Goal: Task Accomplishment & Management: Use online tool/utility

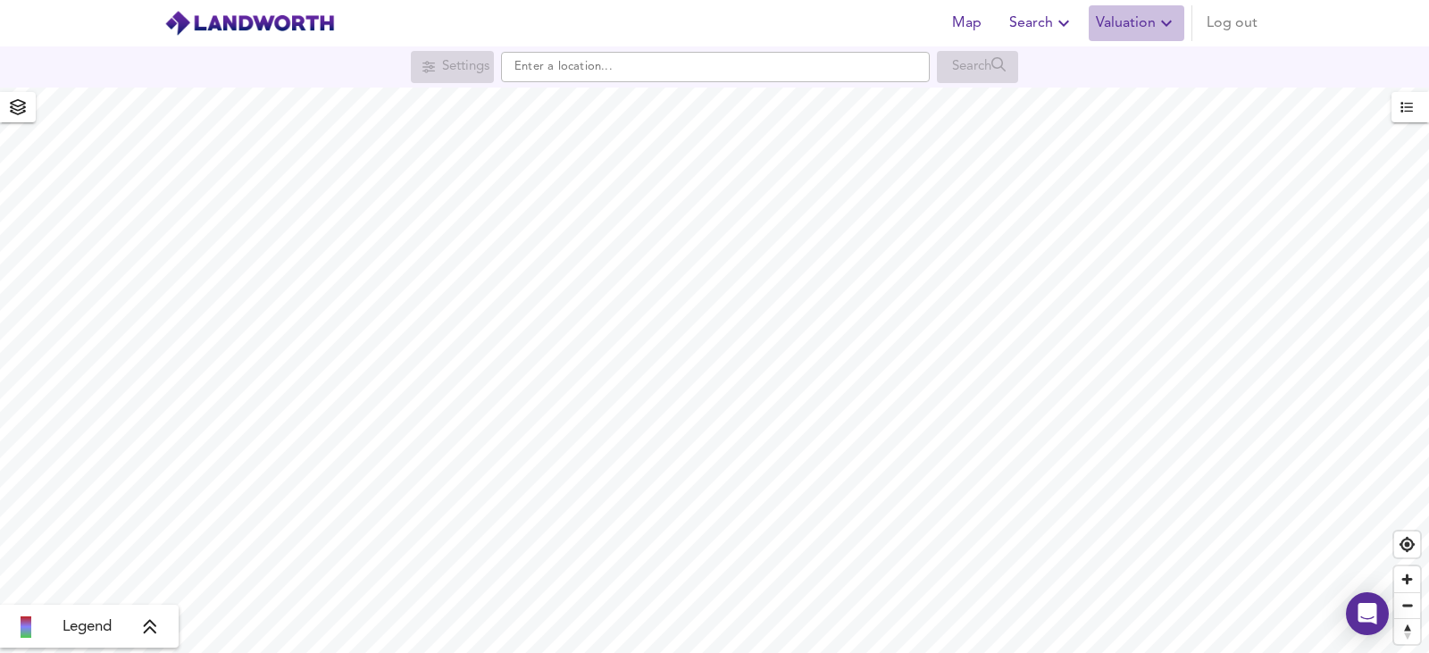
click at [1164, 19] on icon "button" at bounding box center [1166, 23] width 21 height 21
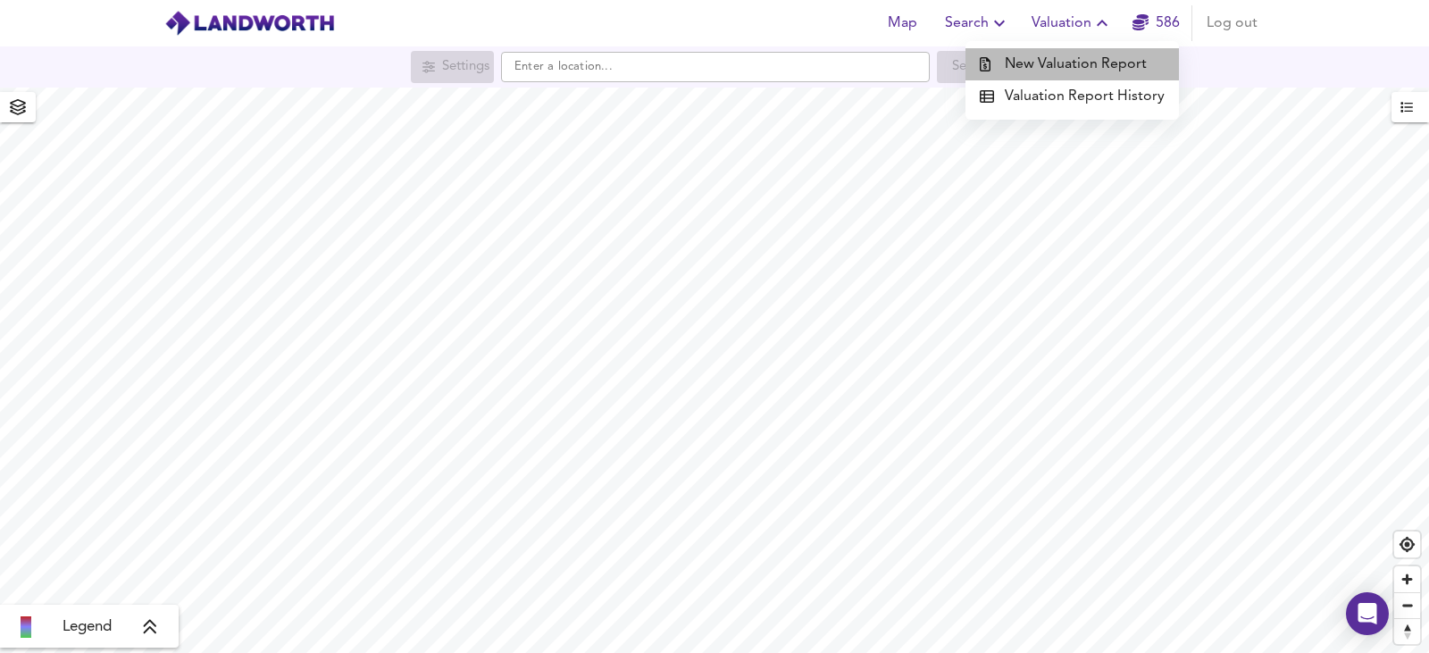
click at [1119, 71] on li "New Valuation Report" at bounding box center [1073, 64] width 214 height 32
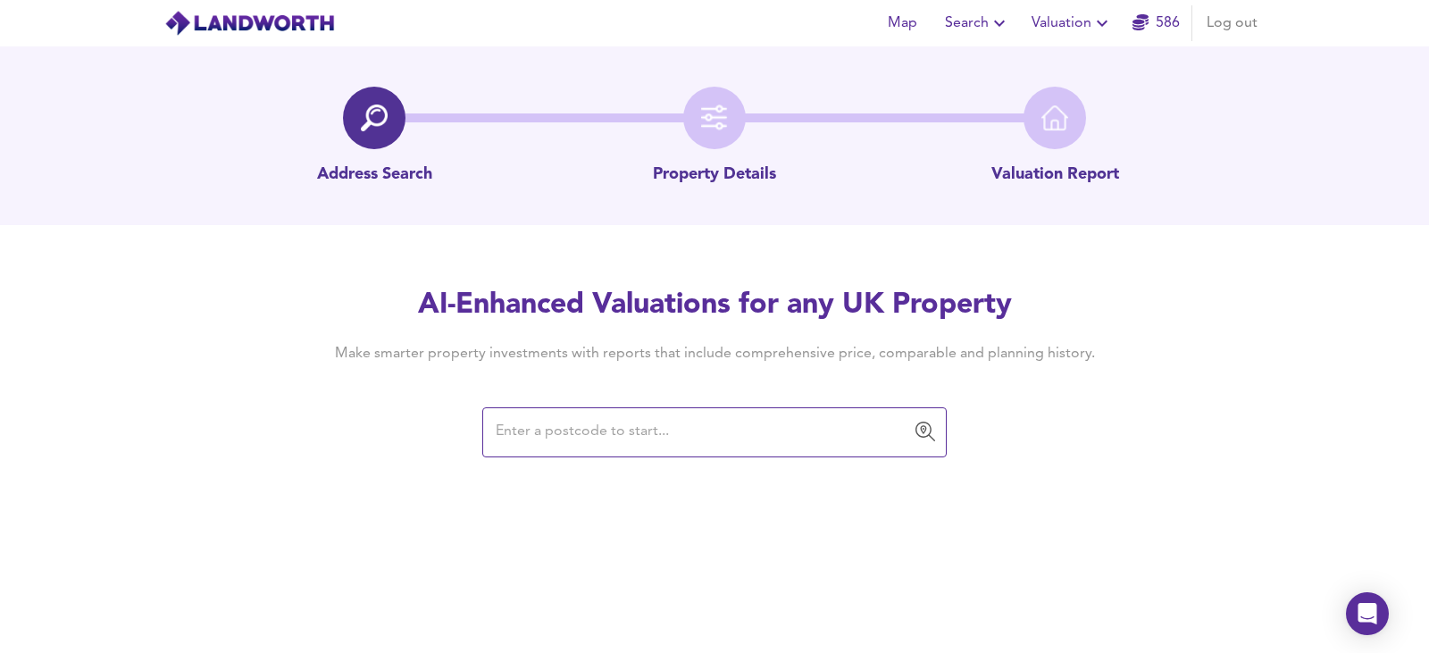
click at [666, 431] on input "text" at bounding box center [701, 432] width 422 height 34
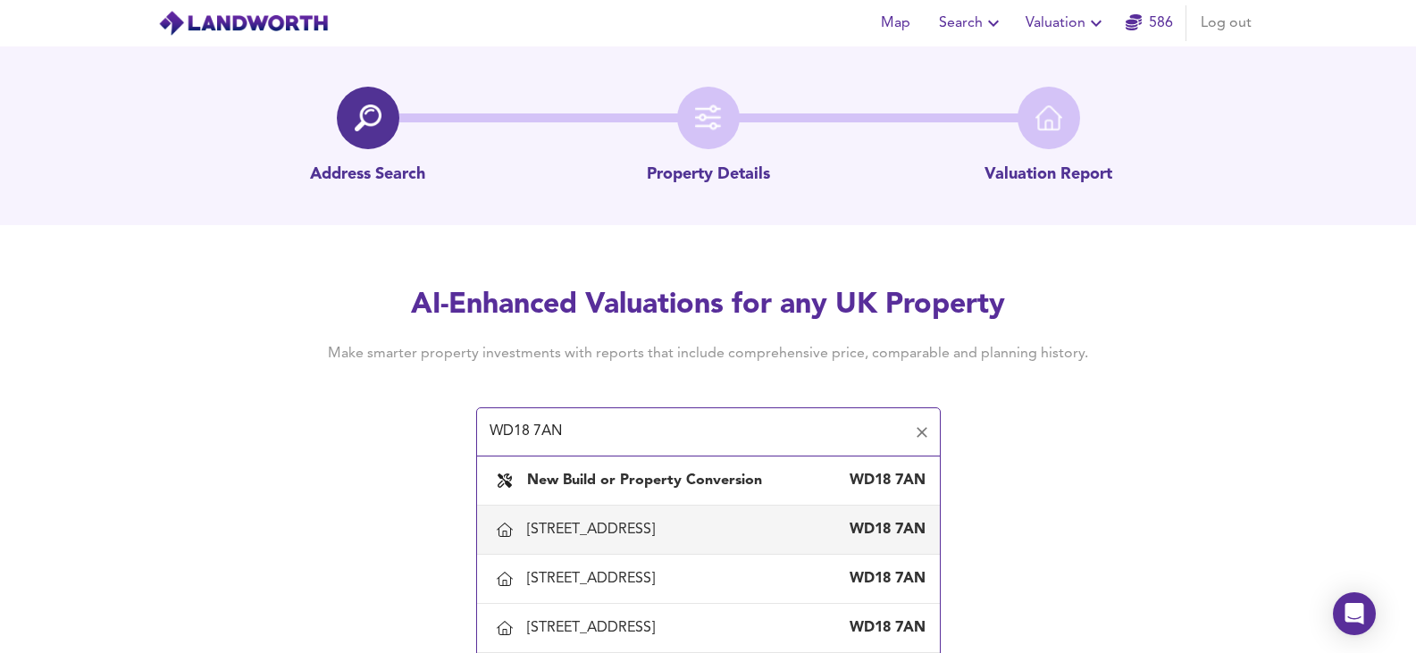
click at [661, 517] on div "[STREET_ADDRESS]" at bounding box center [708, 530] width 434 height 38
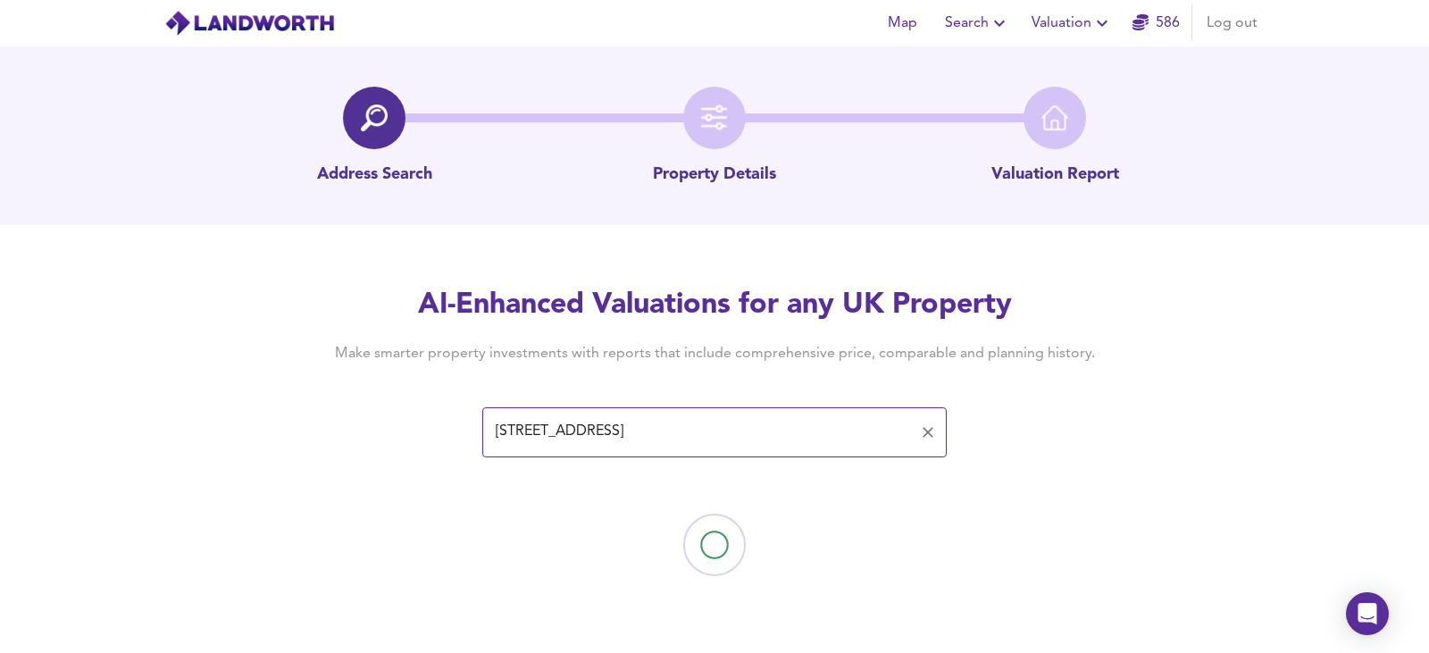
type input "[STREET_ADDRESS]"
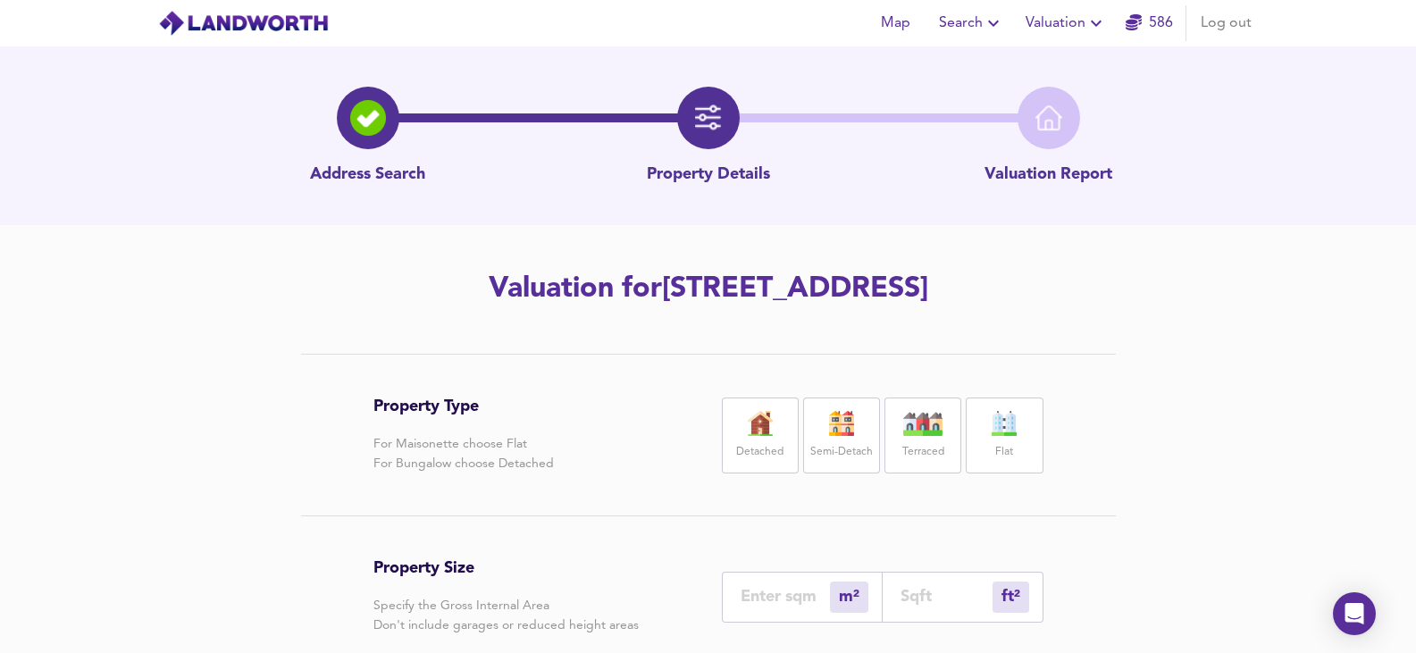
click at [771, 436] on div "Detached" at bounding box center [760, 436] width 77 height 76
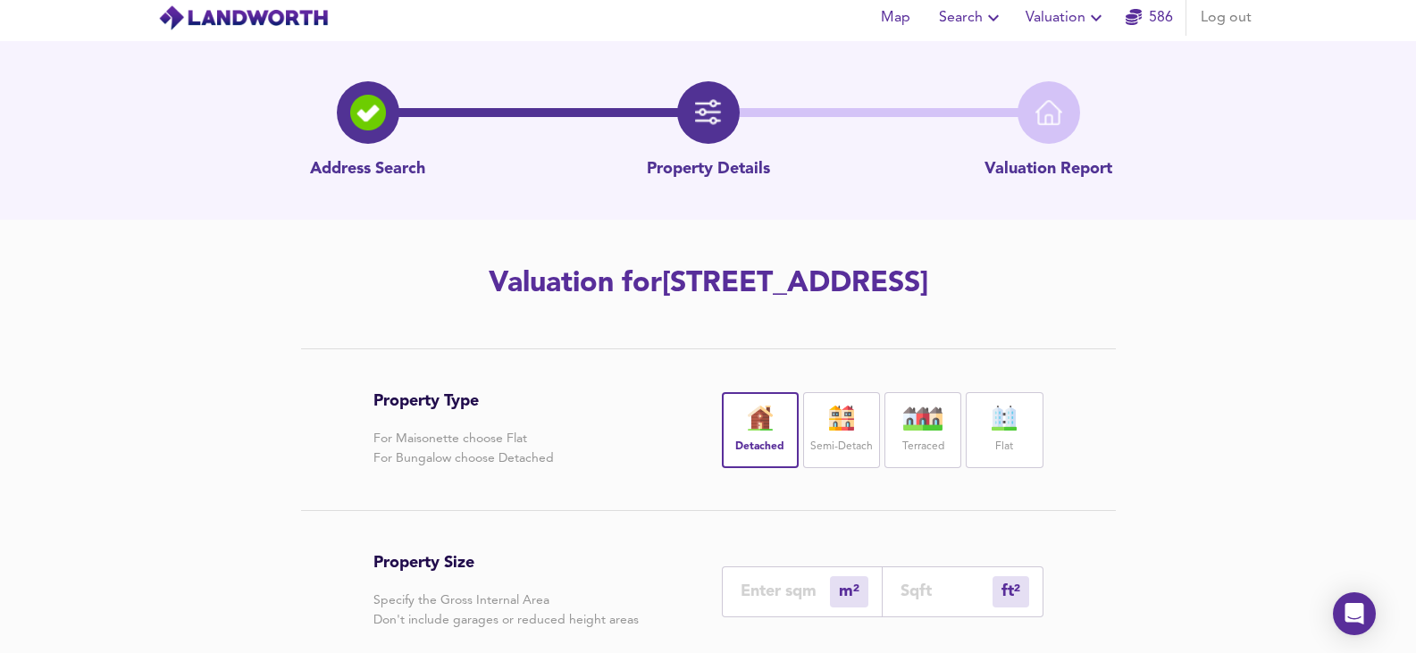
scroll to position [268, 0]
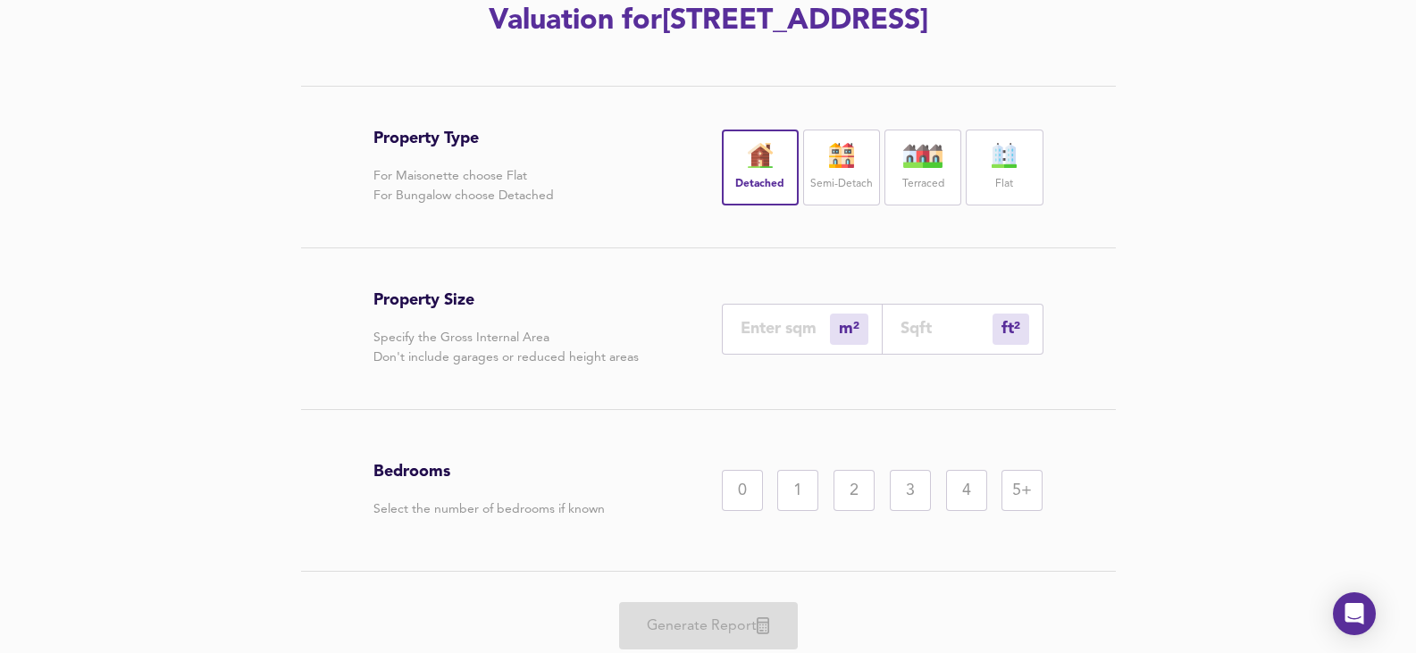
click at [959, 476] on div "4" at bounding box center [966, 490] width 41 height 41
click at [790, 325] on input "number" at bounding box center [785, 328] width 89 height 19
type input "2"
type input "22"
type input "24"
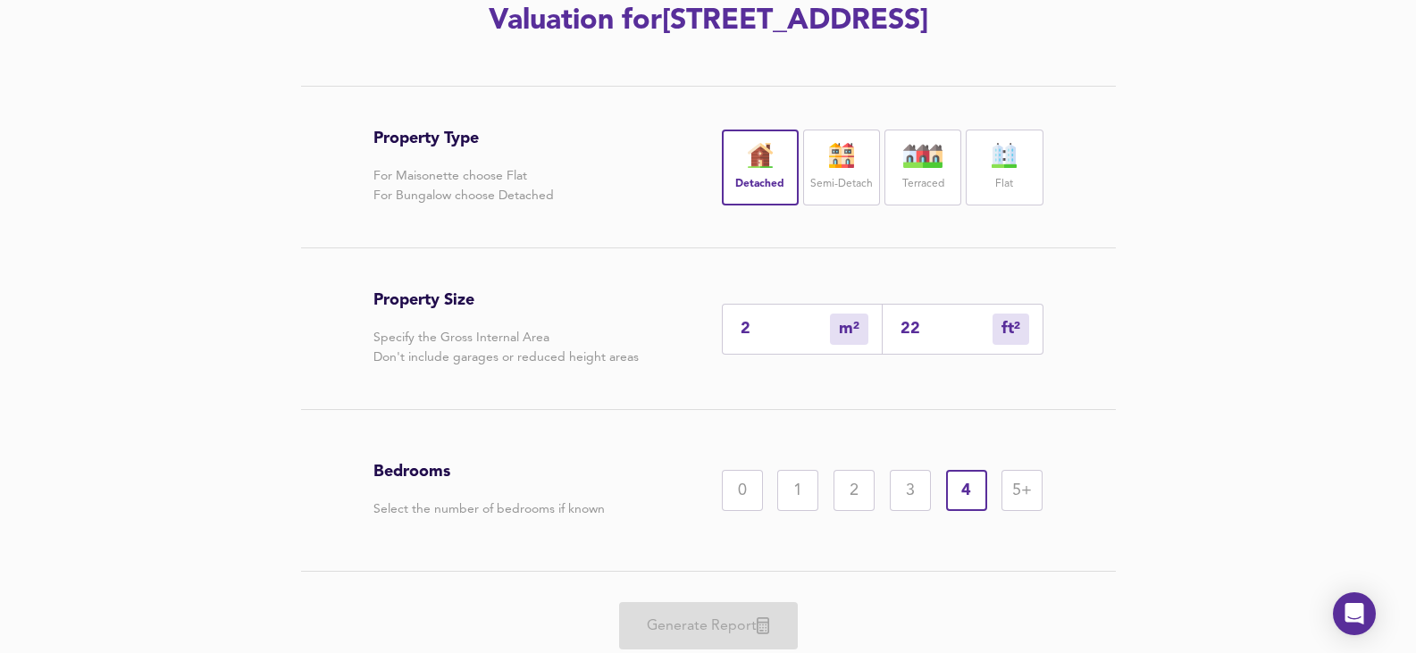
type input "258"
type input "249"
type input "2680"
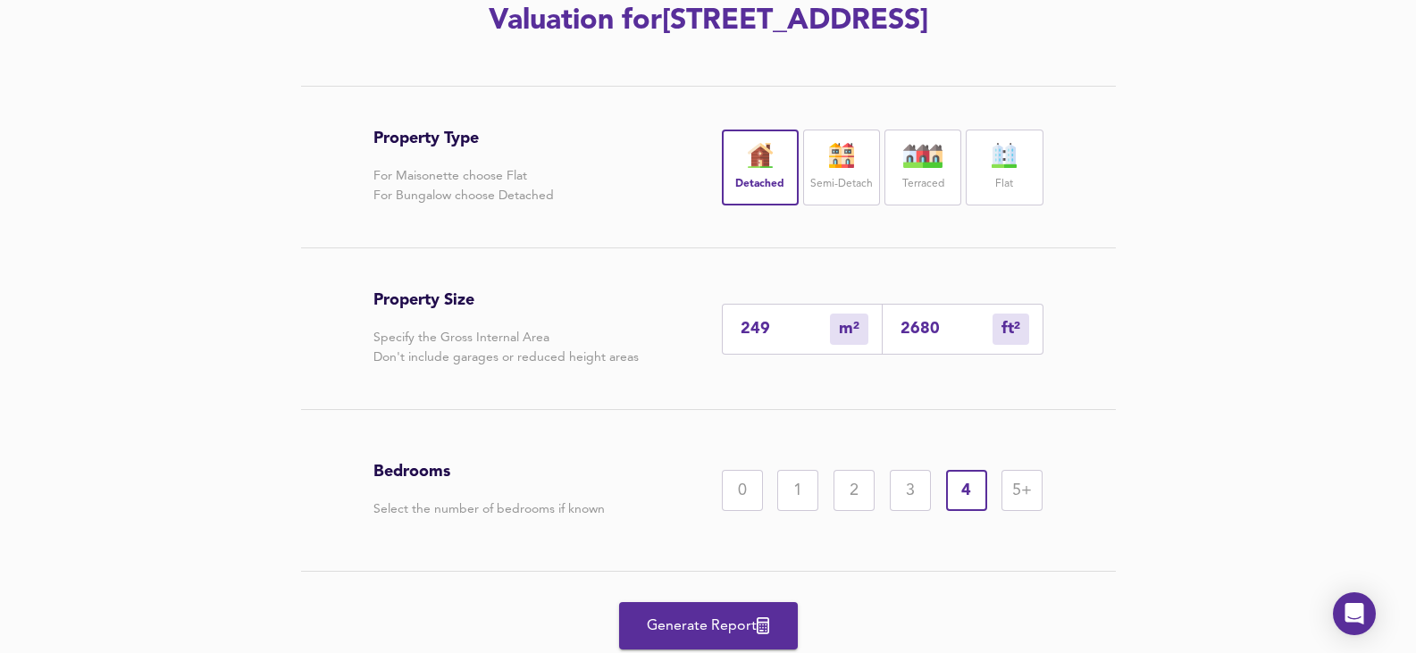
type input "249"
click at [750, 623] on span "Generate Report" at bounding box center [708, 626] width 143 height 25
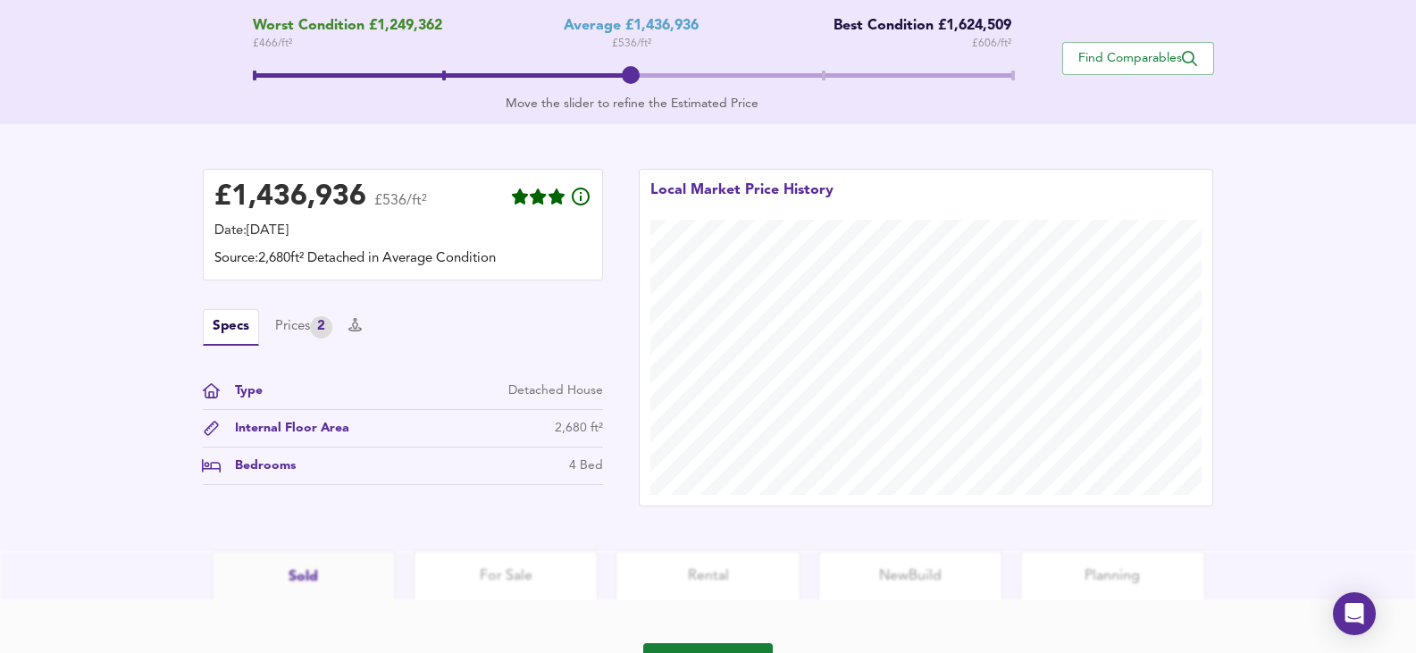
scroll to position [467, 0]
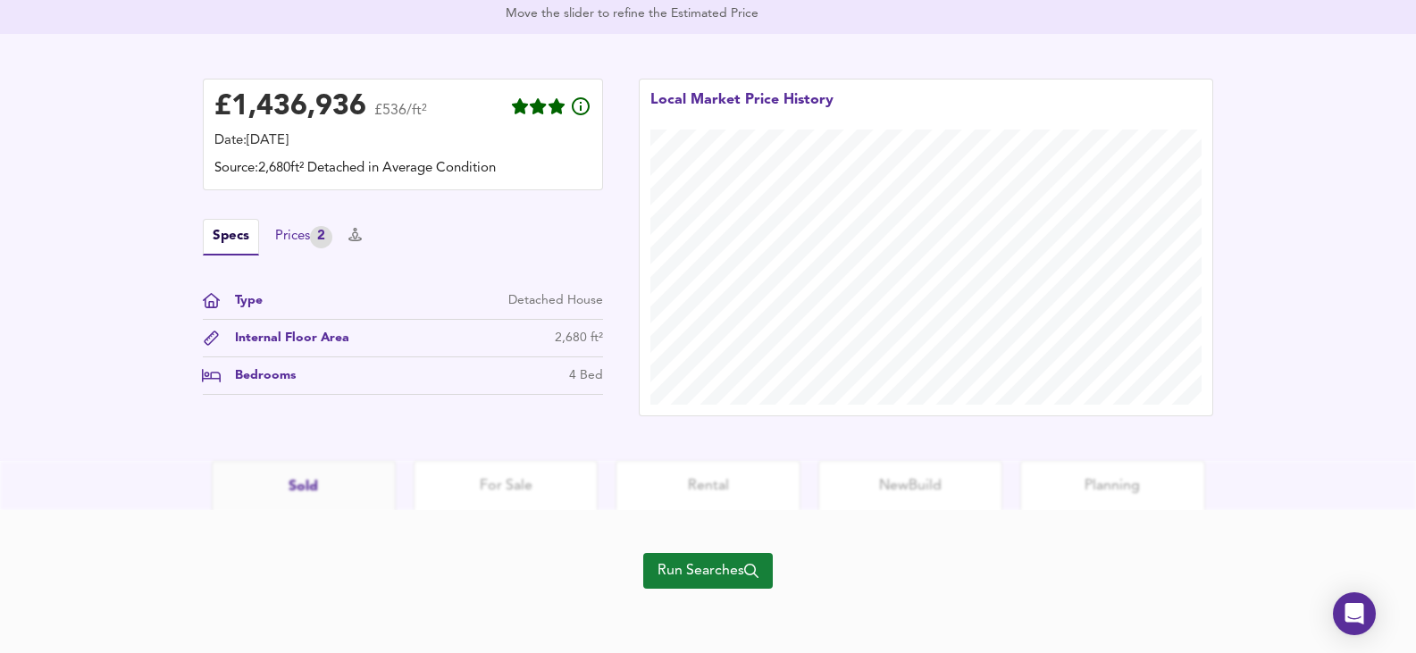
click at [286, 236] on div "Prices 2" at bounding box center [303, 237] width 57 height 22
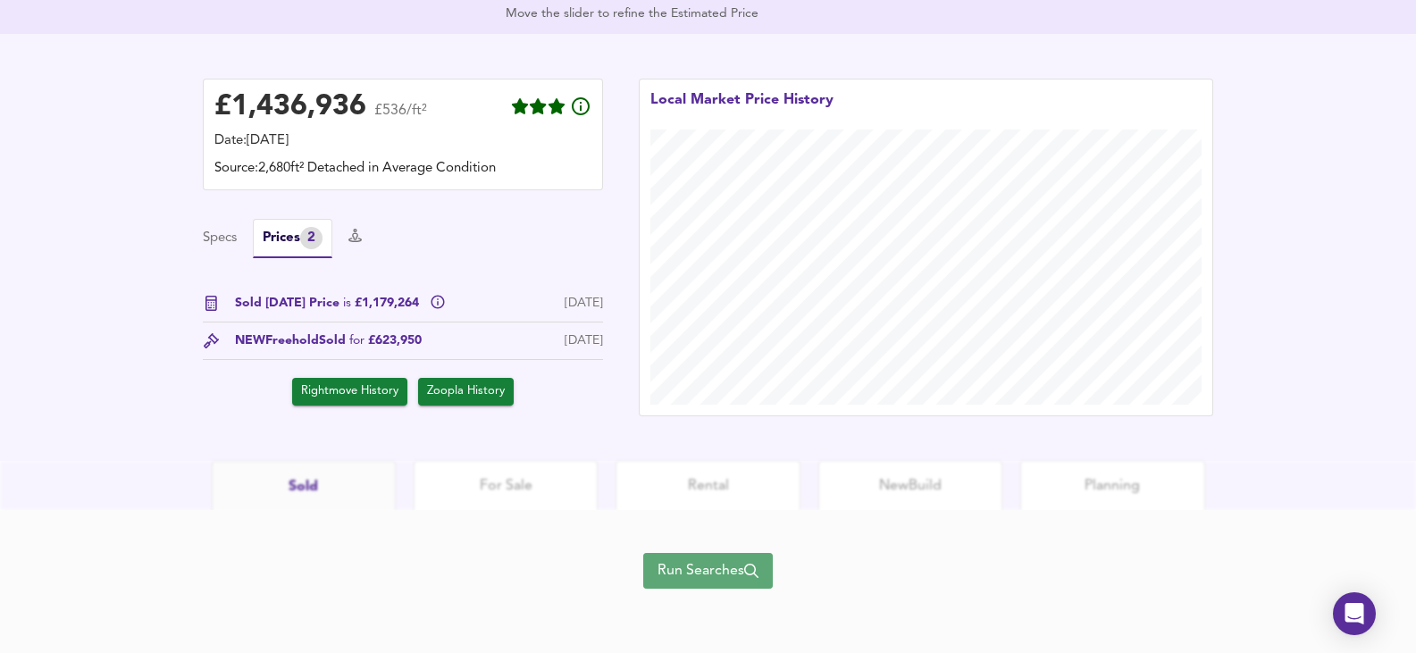
click at [733, 575] on span "Run Searches" at bounding box center [708, 570] width 101 height 25
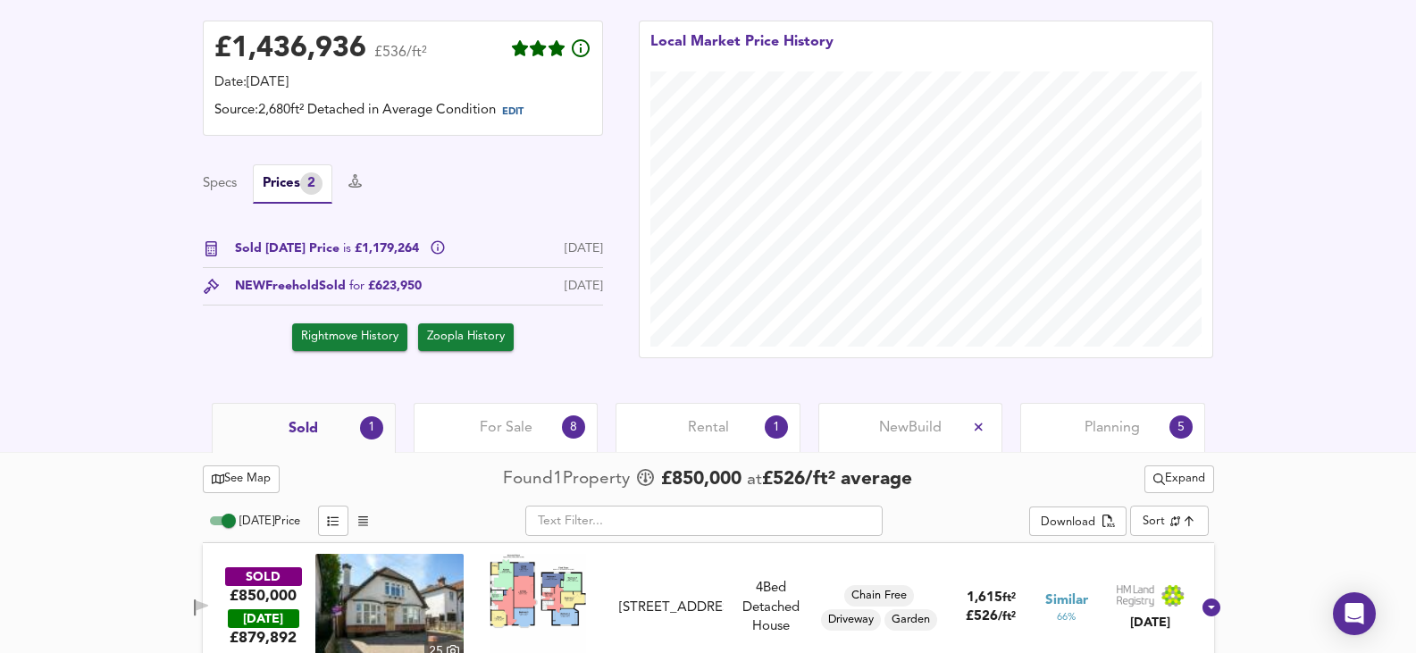
scroll to position [478, 0]
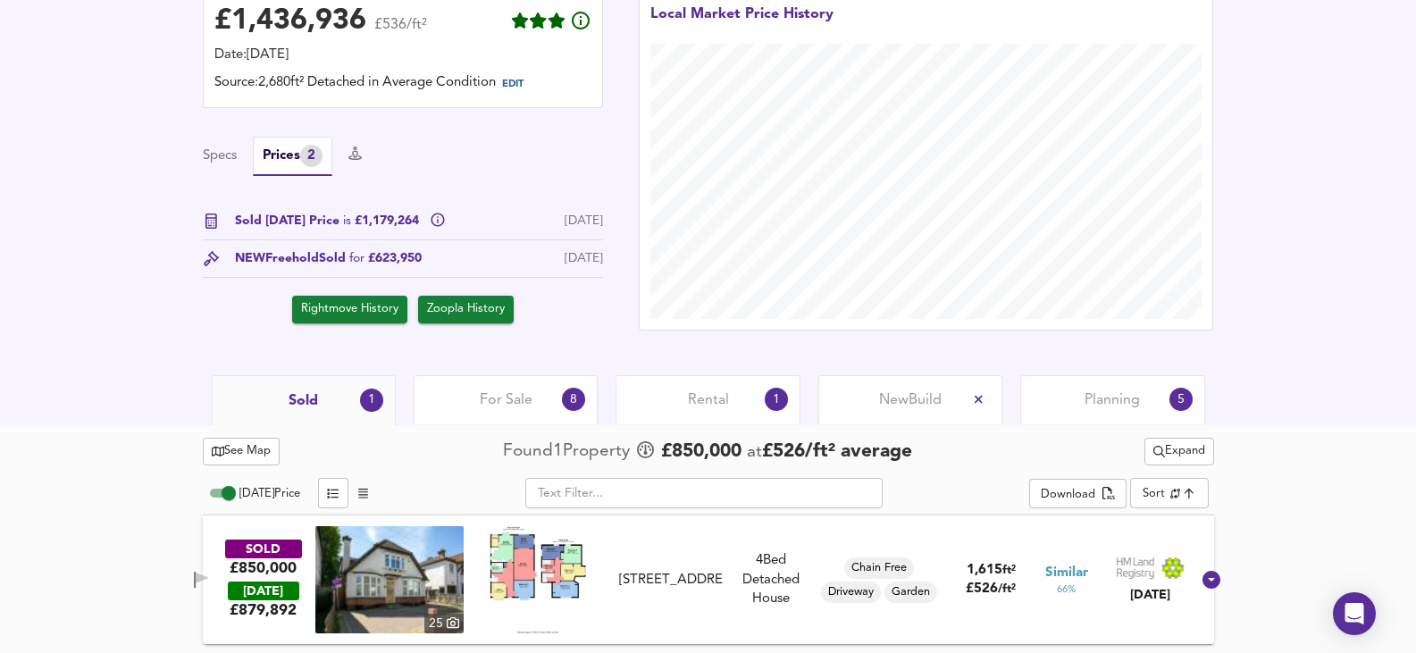
click at [1185, 451] on span "Expand" at bounding box center [1179, 451] width 52 height 21
click at [1163, 508] on li "1 year 2 years" at bounding box center [1175, 515] width 189 height 29
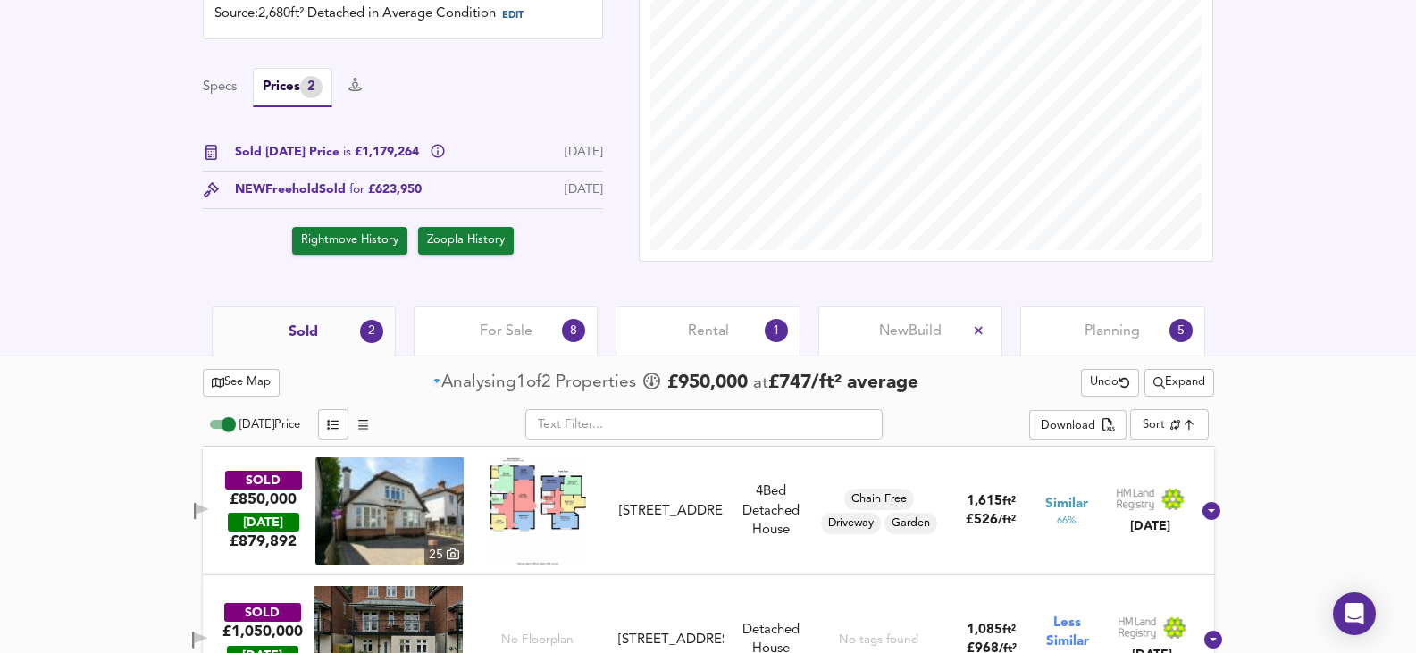
scroll to position [607, 0]
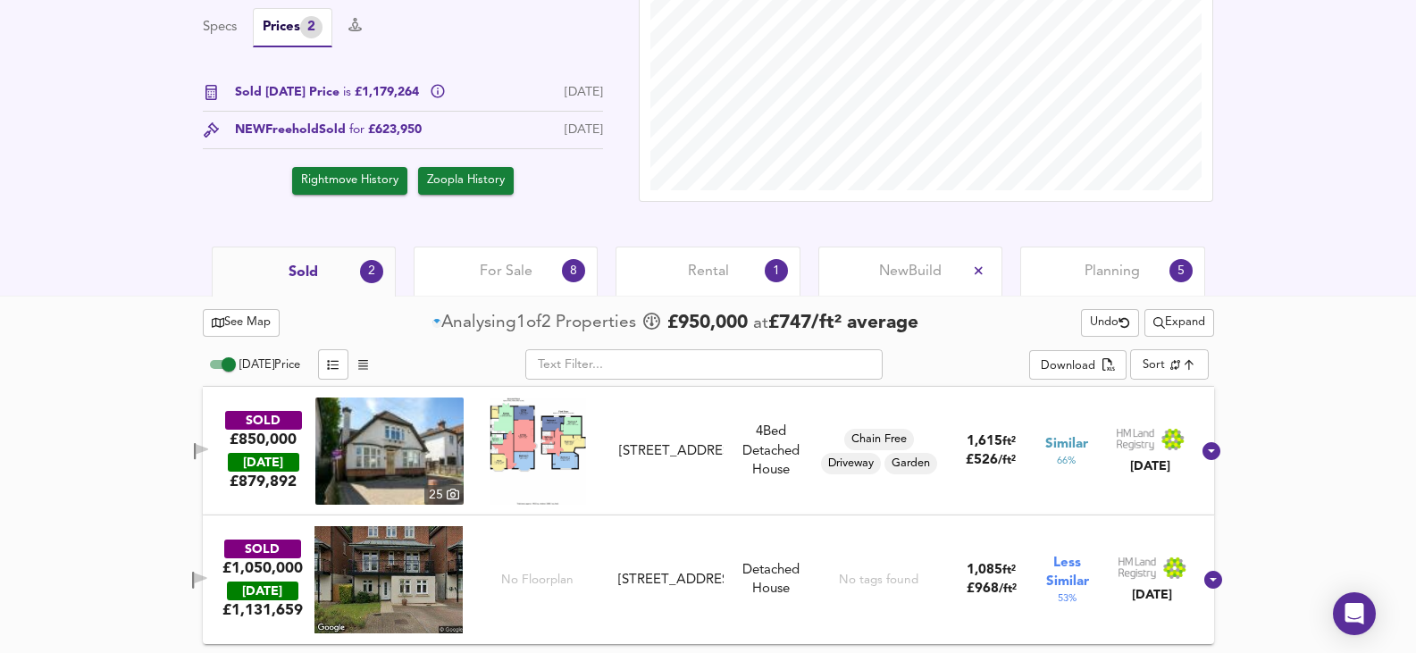
click at [387, 586] on img at bounding box center [388, 579] width 148 height 107
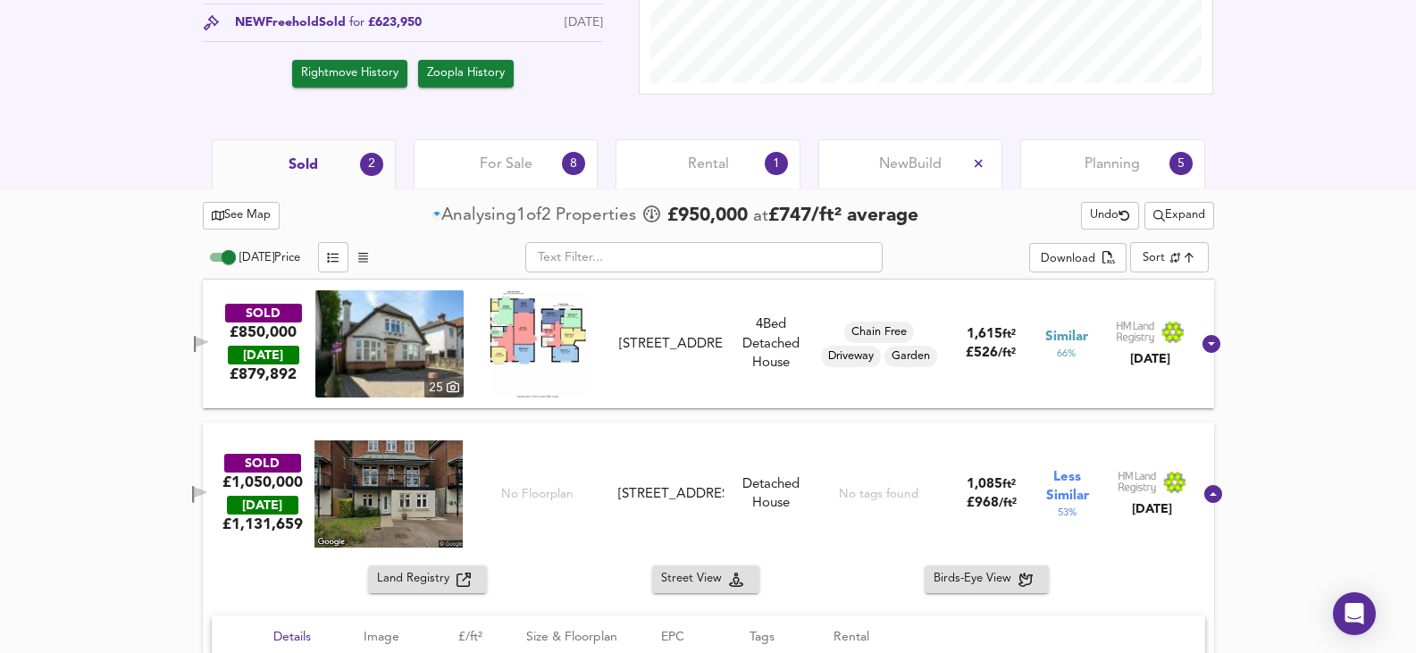
scroll to position [875, 0]
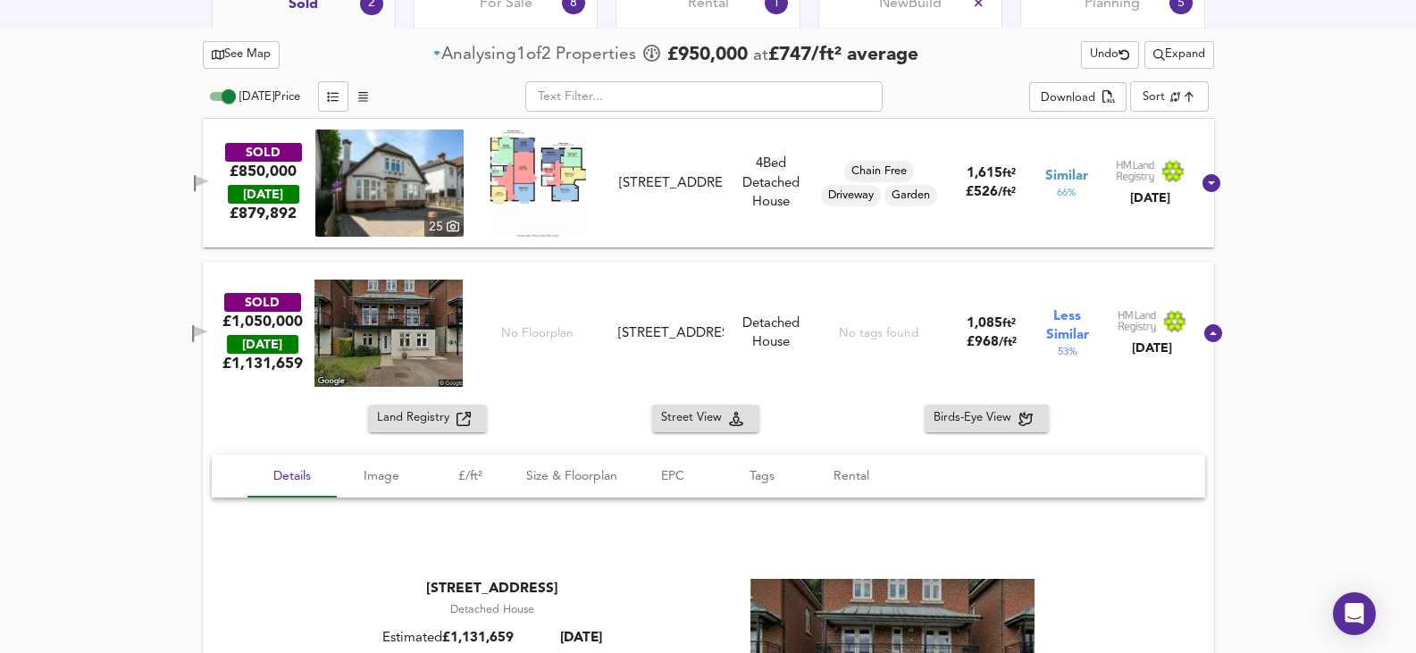
click at [666, 330] on div "[STREET_ADDRESS]" at bounding box center [670, 333] width 105 height 19
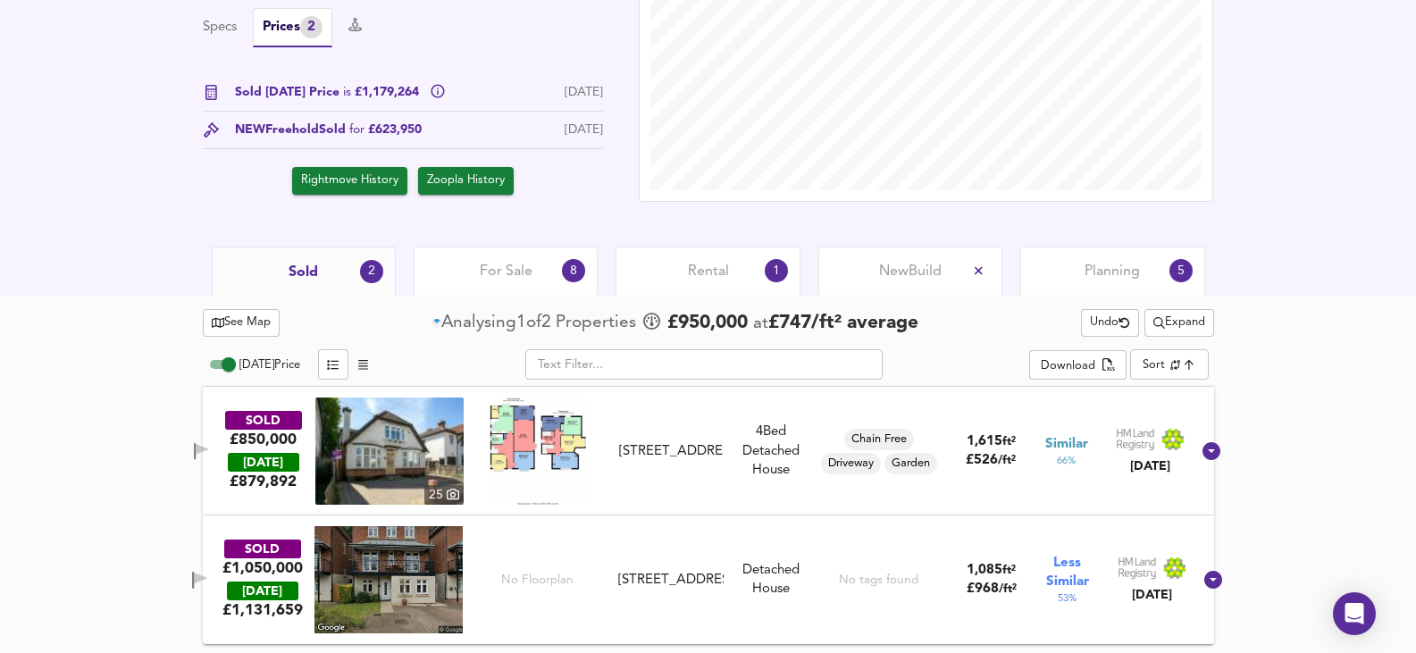
scroll to position [607, 0]
click at [561, 558] on div "No Floorplan" at bounding box center [537, 579] width 148 height 107
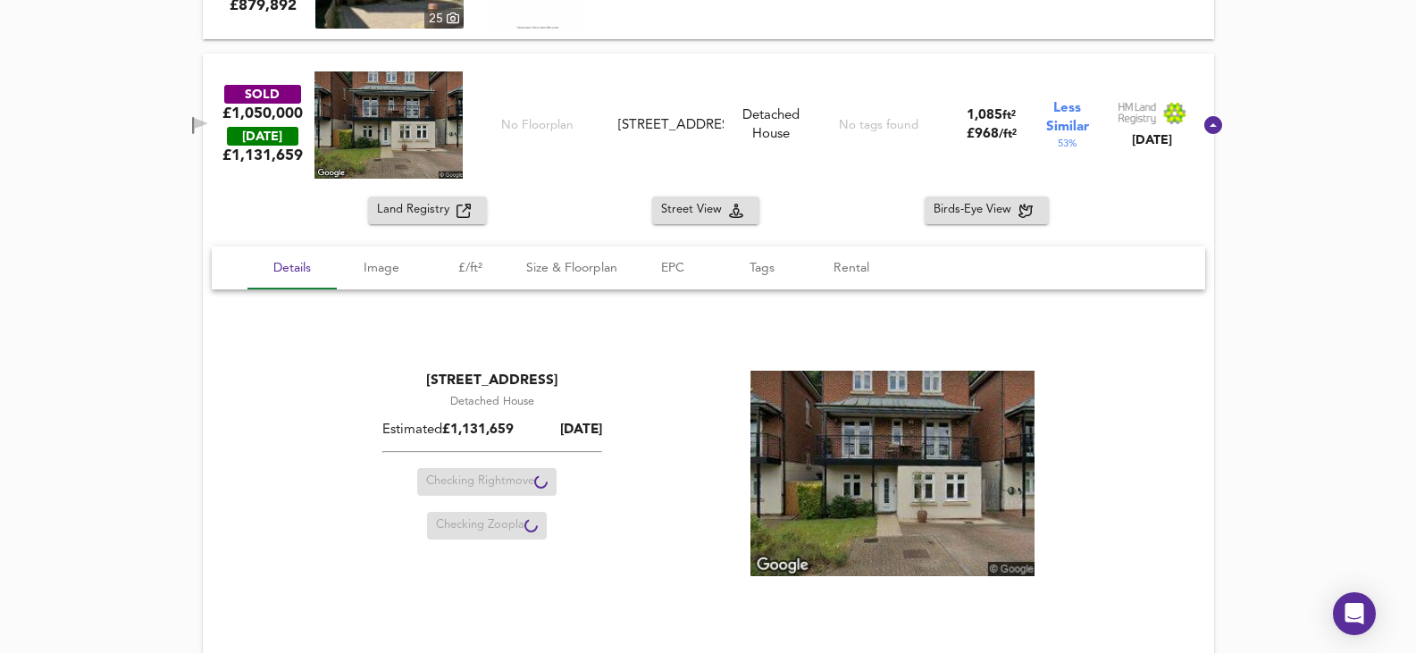
scroll to position [1100, 0]
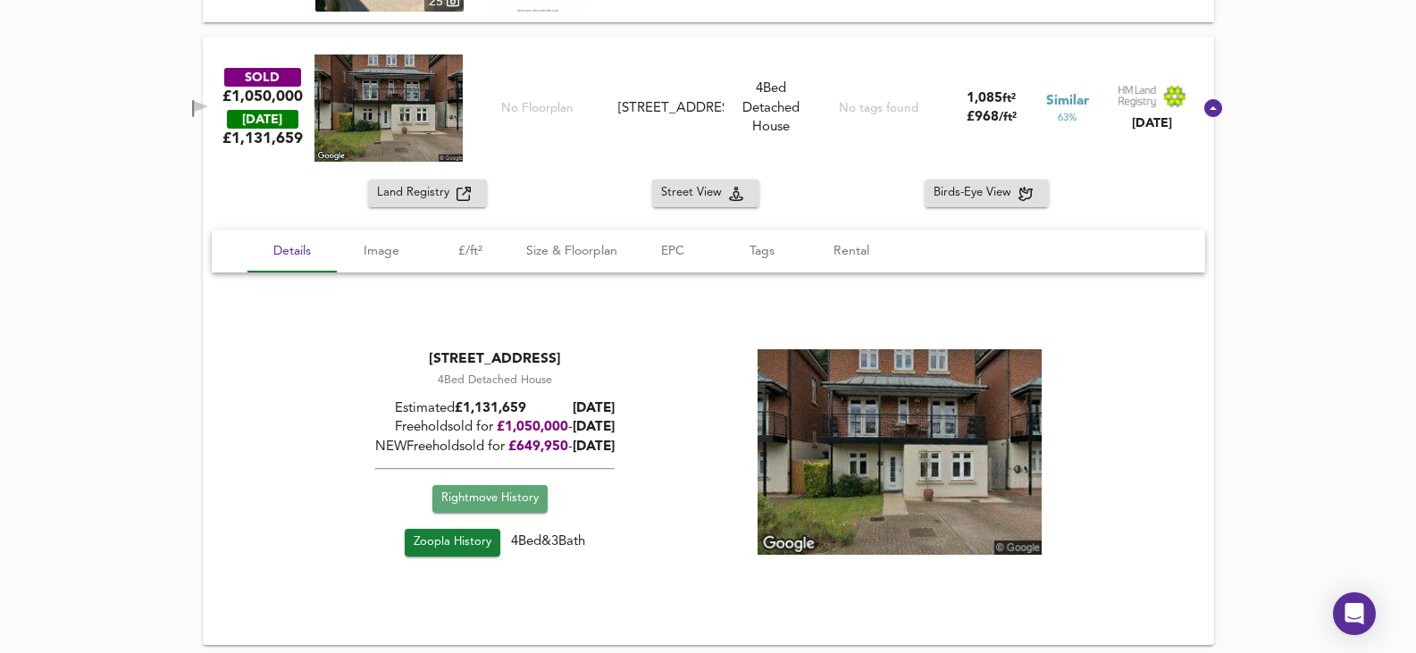
click at [467, 501] on span "Rightmove History" at bounding box center [488, 499] width 97 height 21
click at [1204, 103] on icon at bounding box center [1213, 108] width 18 height 18
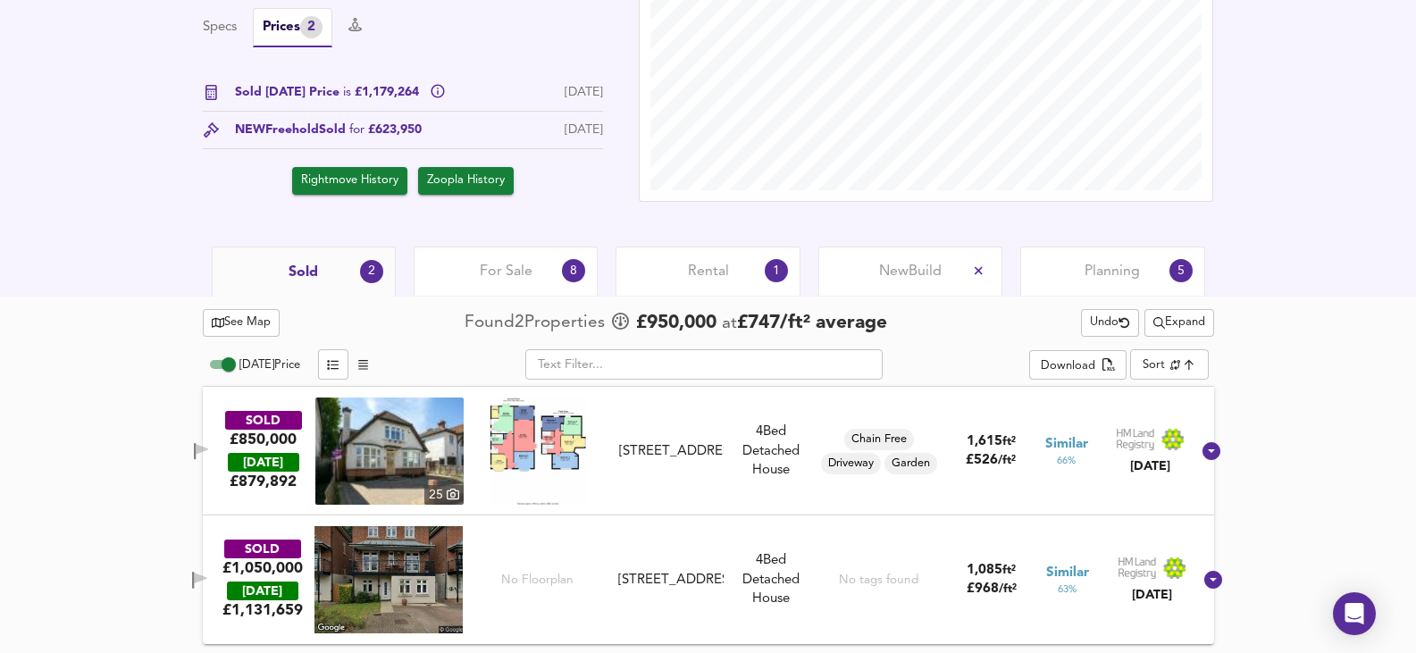
scroll to position [607, 0]
click at [1176, 316] on span "Expand" at bounding box center [1179, 323] width 52 height 21
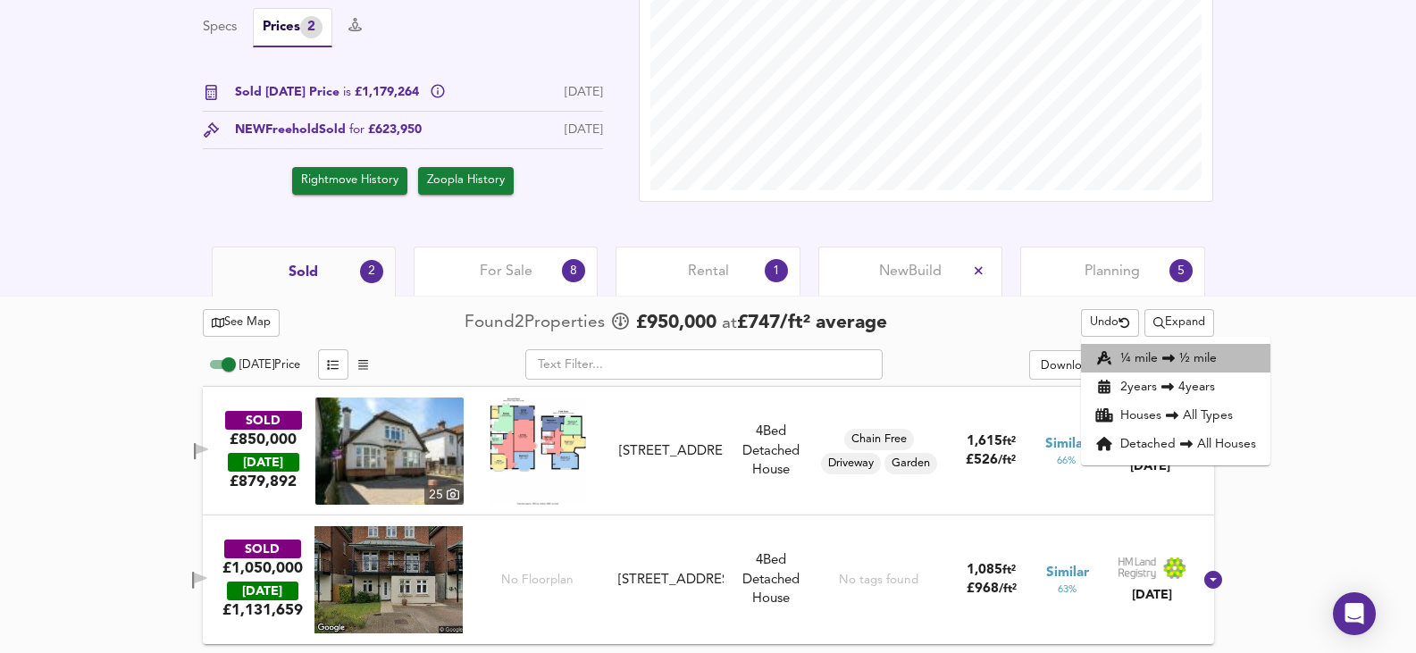
click at [1179, 358] on li "¼ mile ½ mile" at bounding box center [1175, 358] width 189 height 29
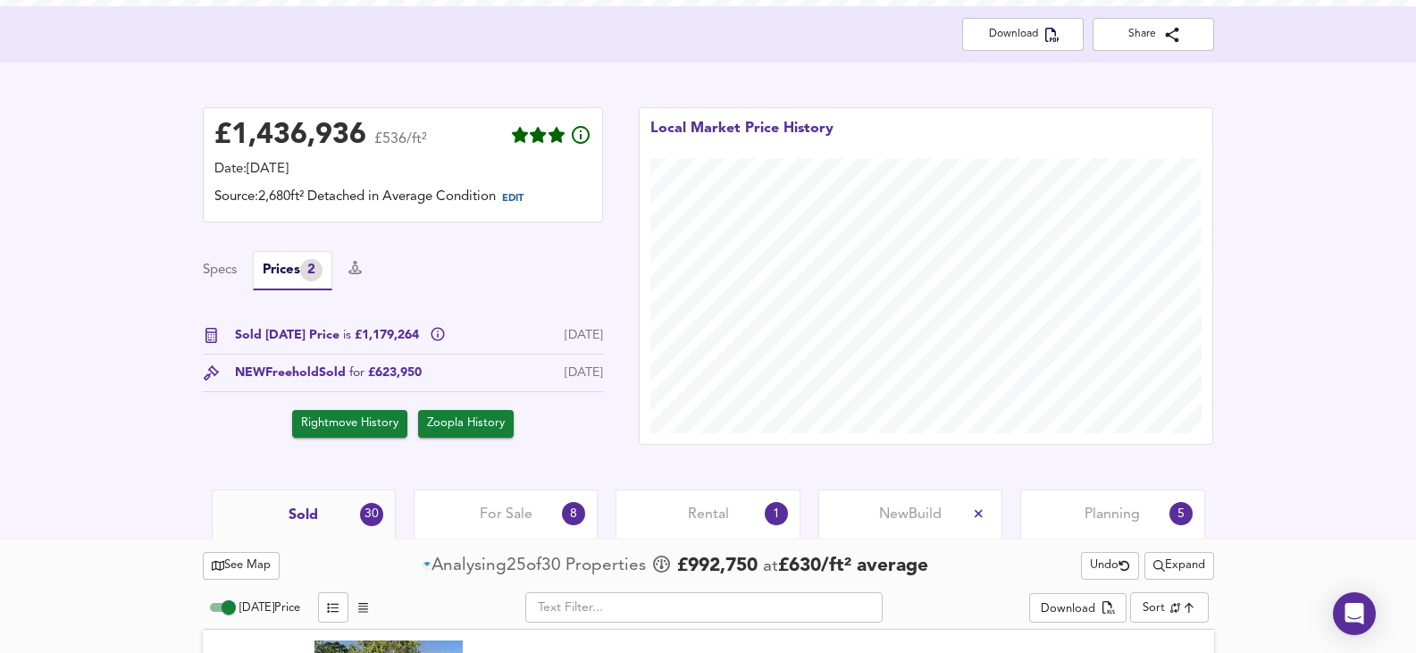
scroll to position [360, 0]
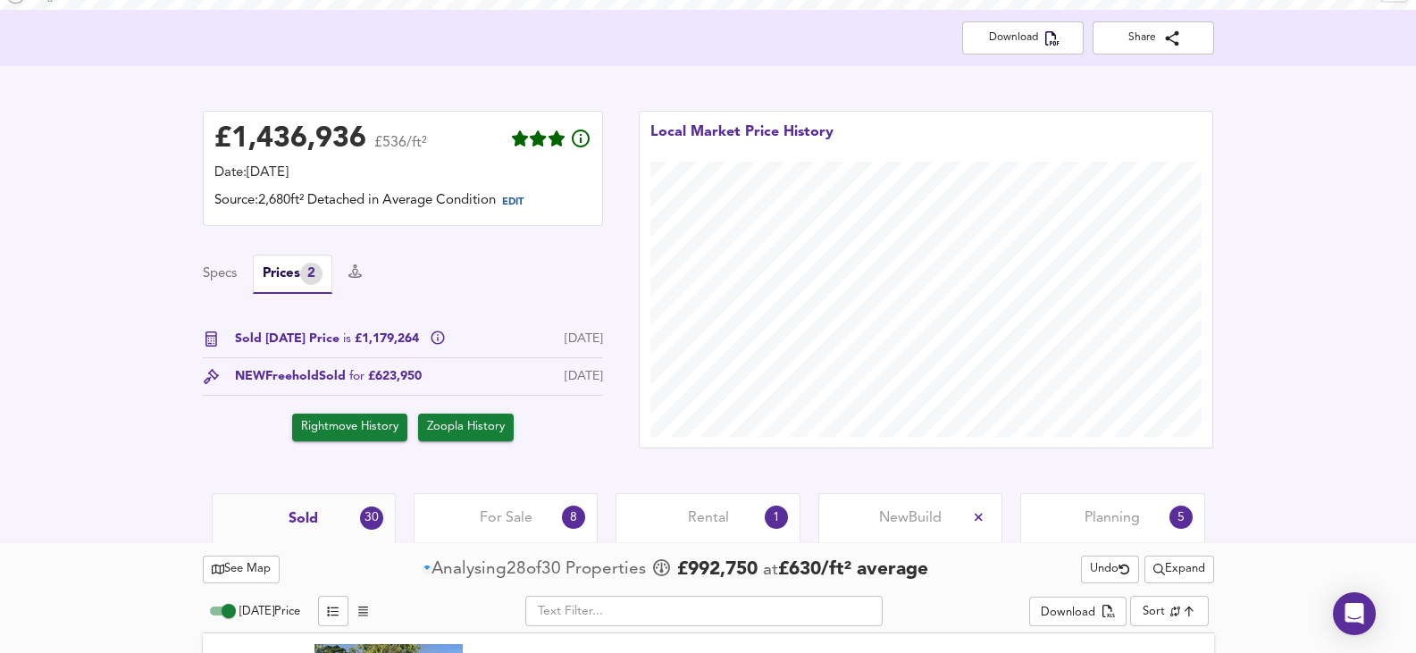
click at [531, 511] on span "For Sale" at bounding box center [506, 518] width 53 height 20
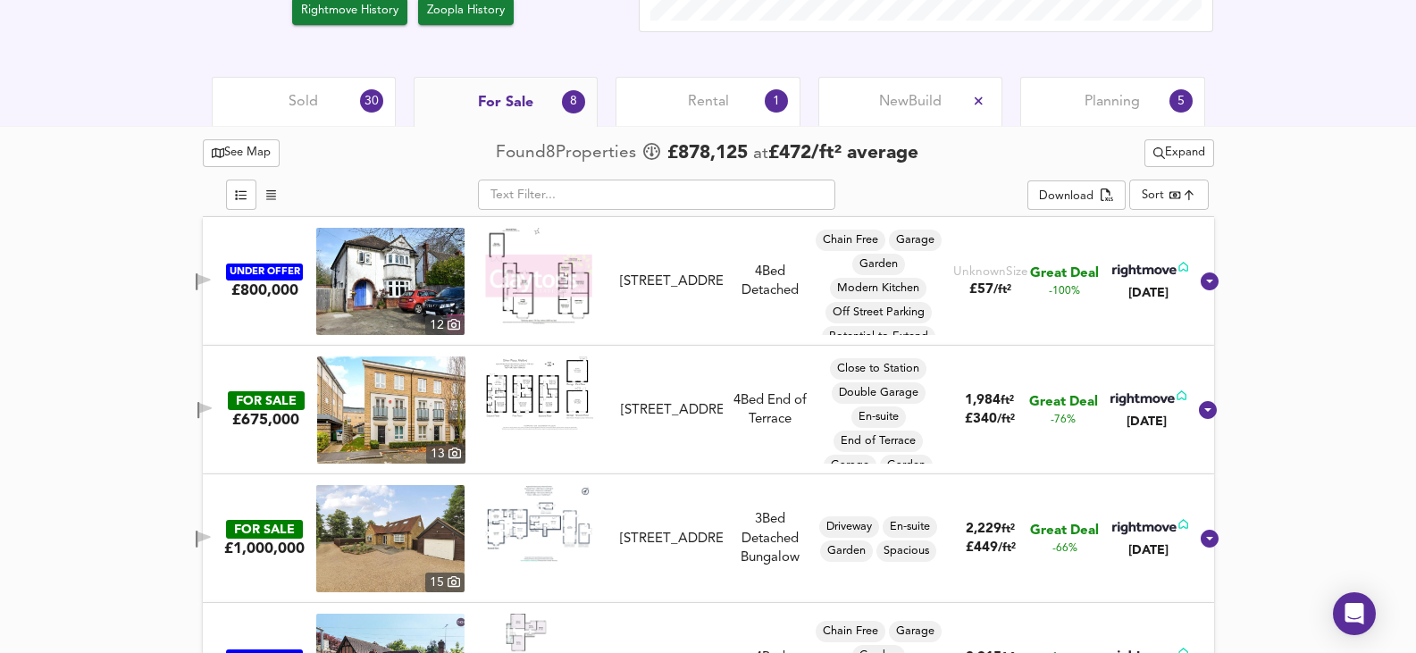
scroll to position [807, 0]
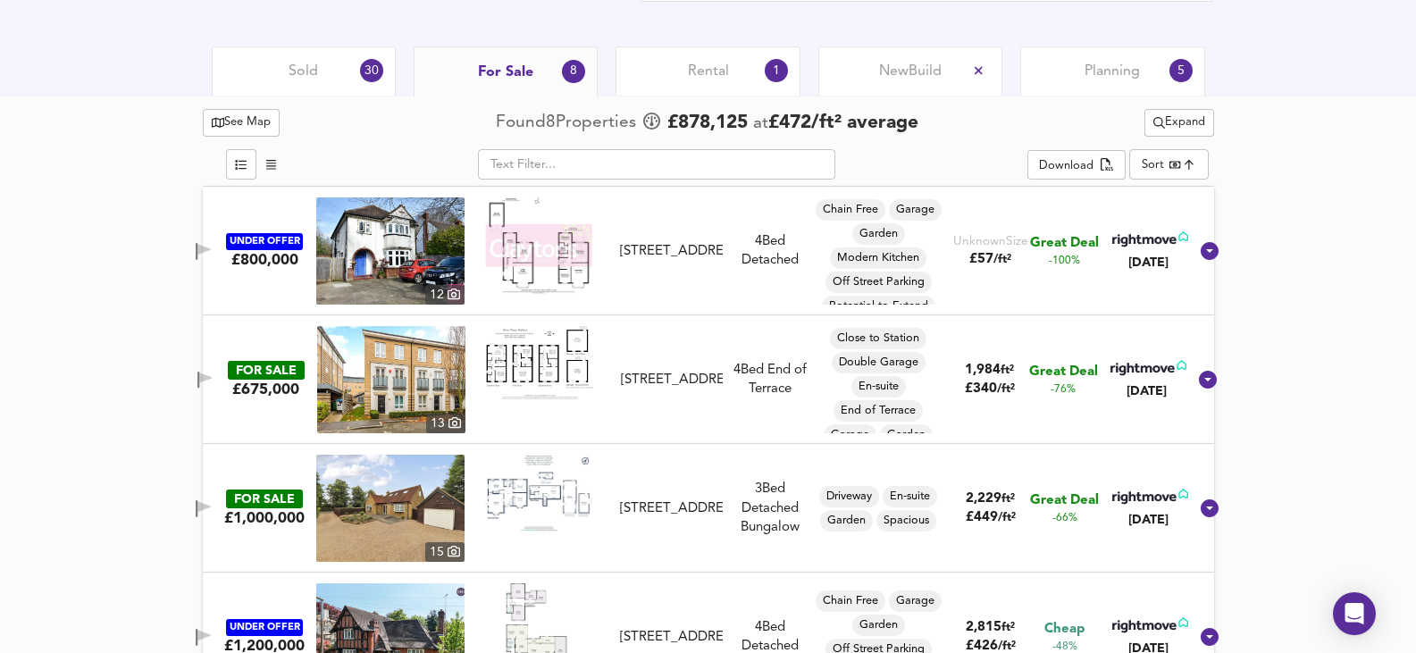
click at [426, 401] on img at bounding box center [391, 379] width 148 height 107
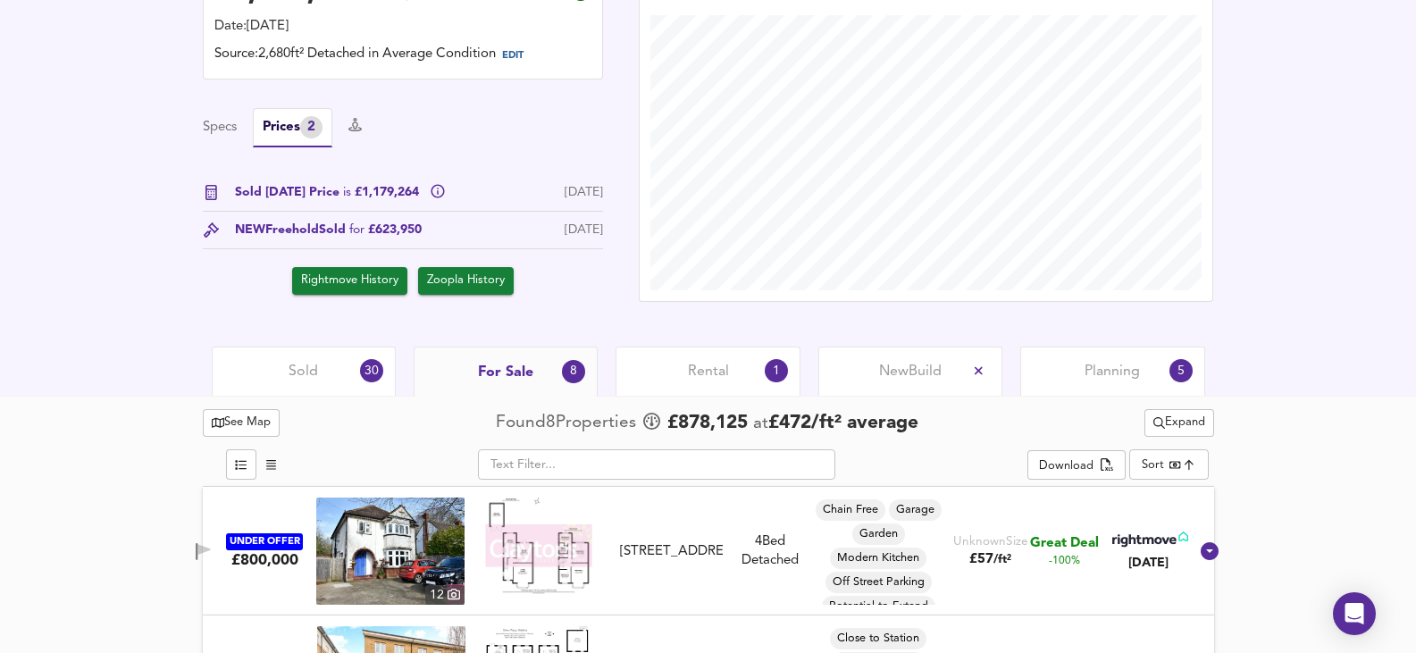
scroll to position [664, 0]
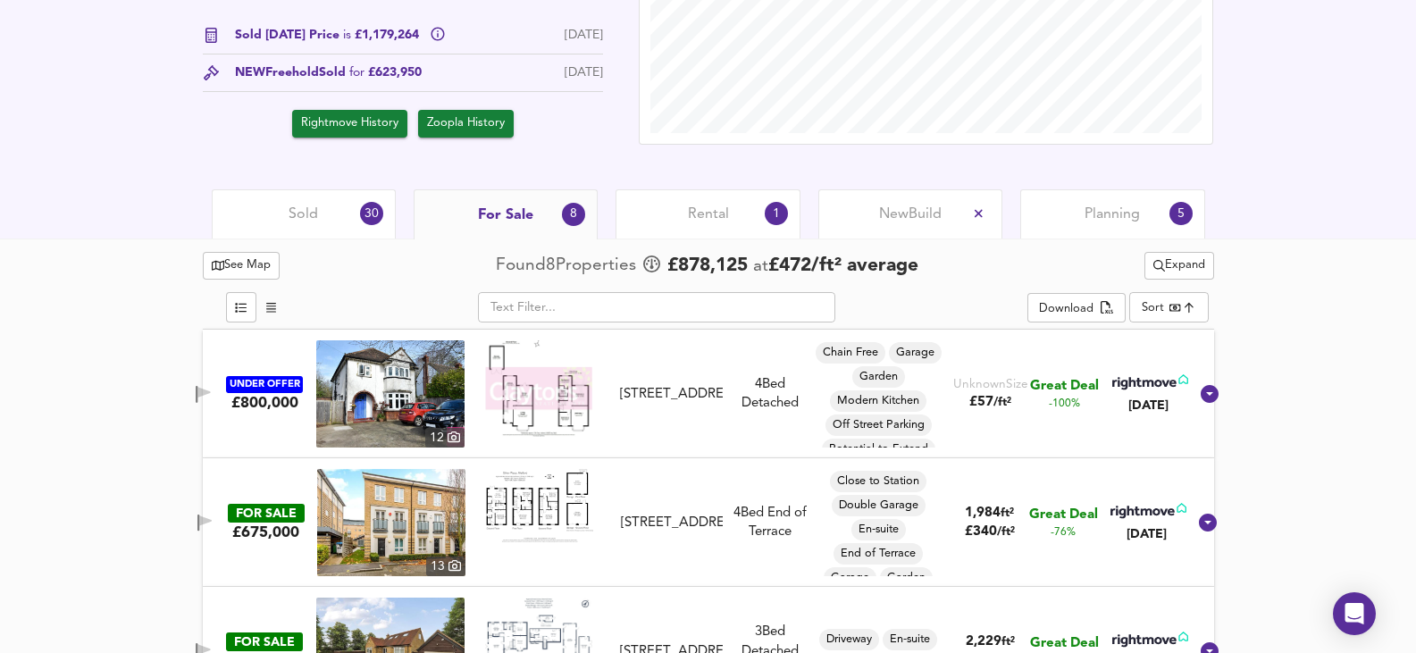
click at [281, 224] on div "Sold 30" at bounding box center [304, 213] width 184 height 49
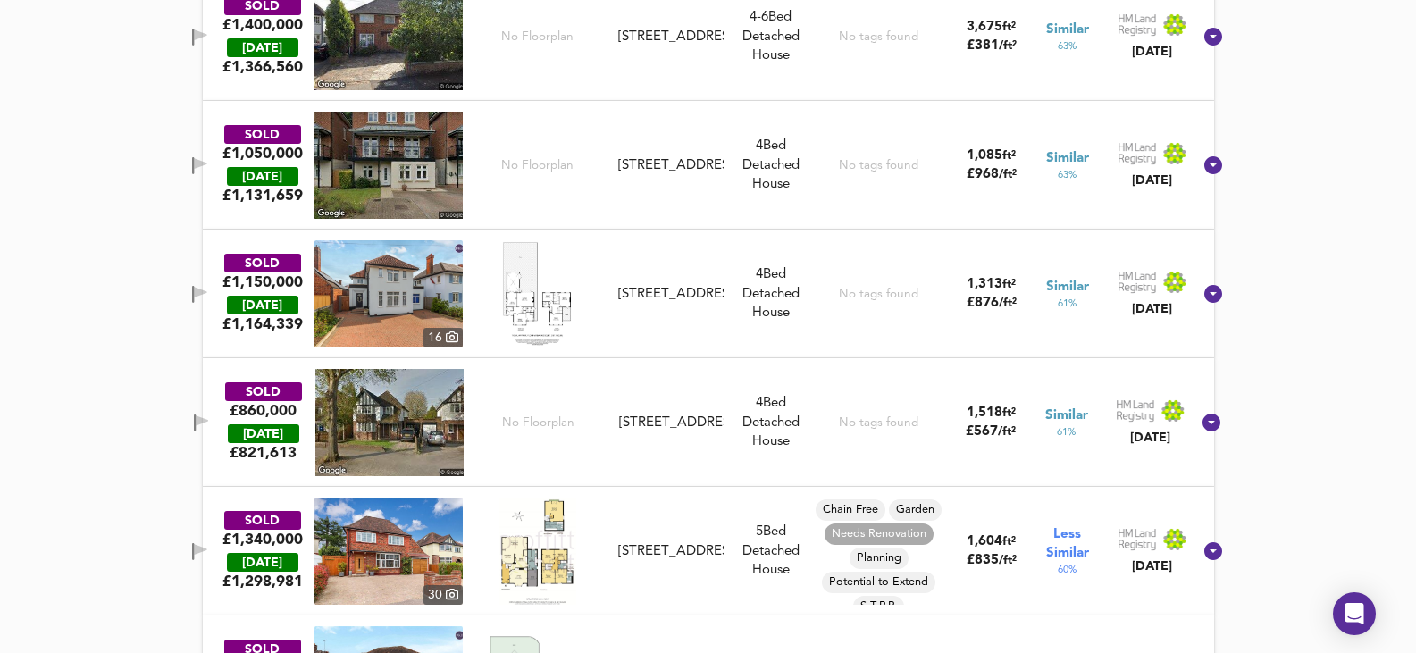
scroll to position [2451, 0]
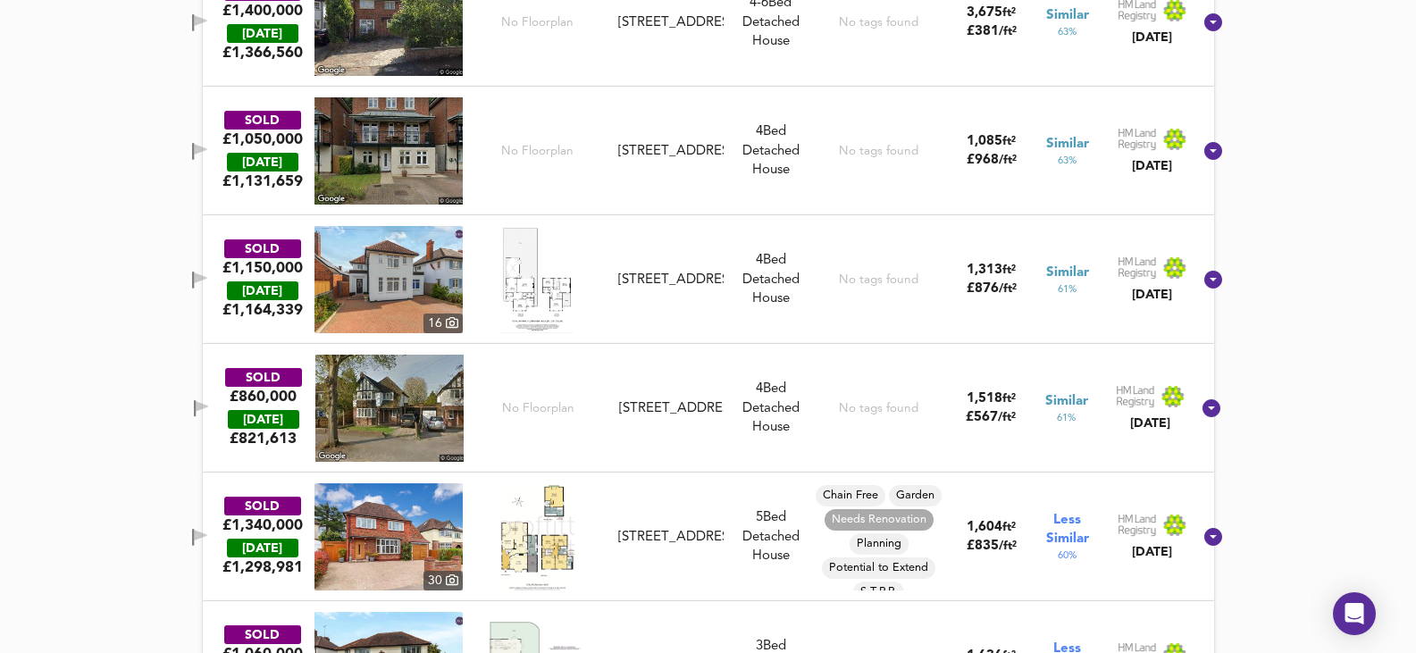
click at [366, 286] on img at bounding box center [388, 279] width 148 height 107
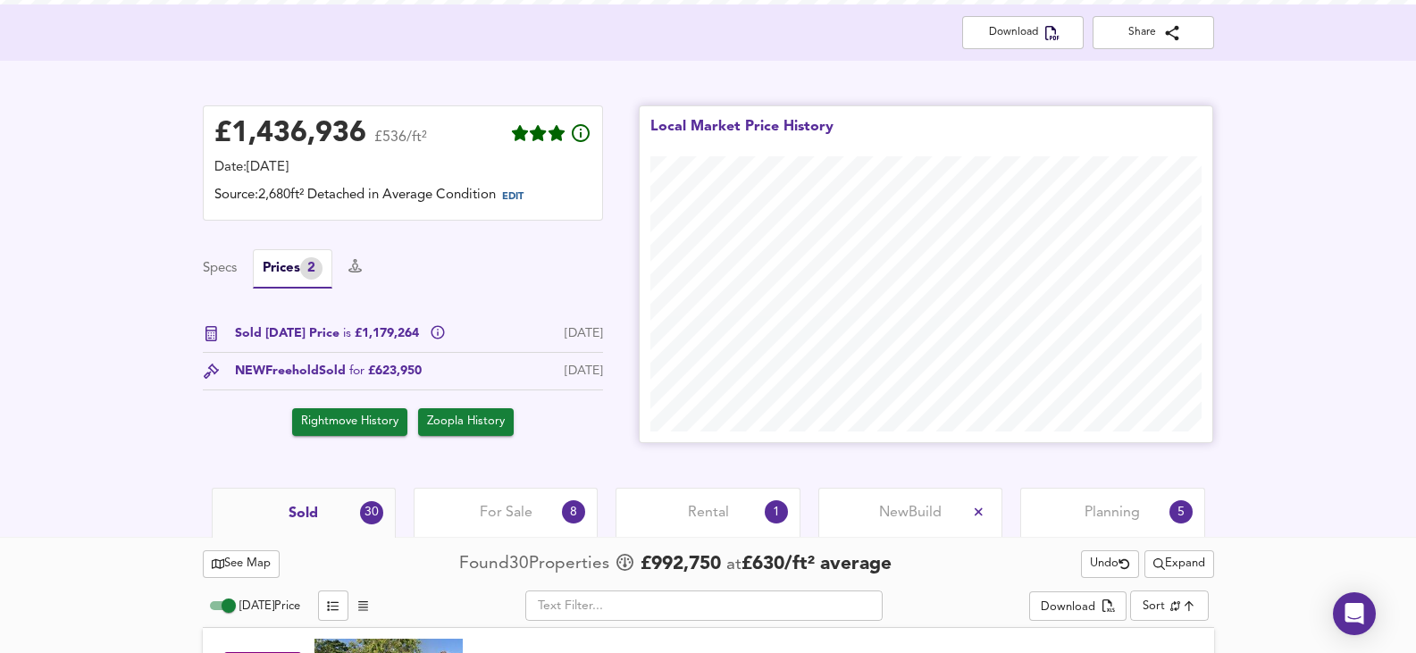
scroll to position [89, 0]
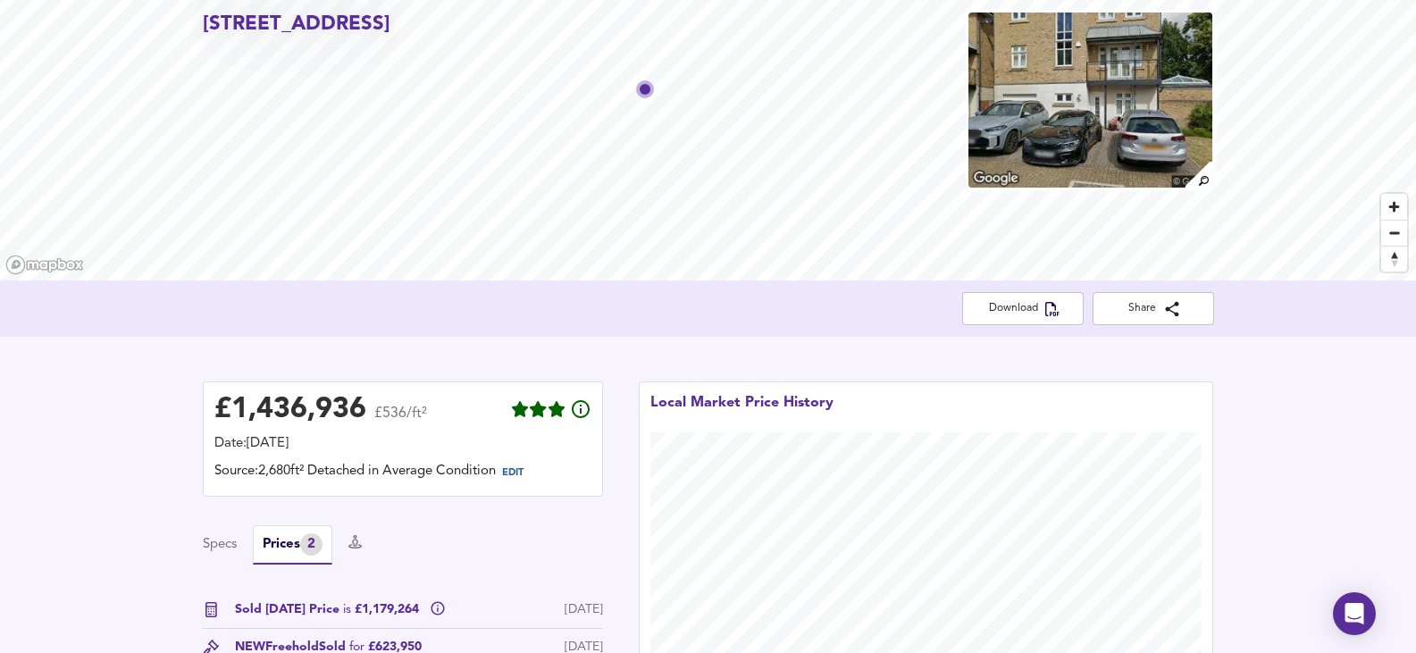
click at [1040, 97] on img at bounding box center [1090, 100] width 247 height 179
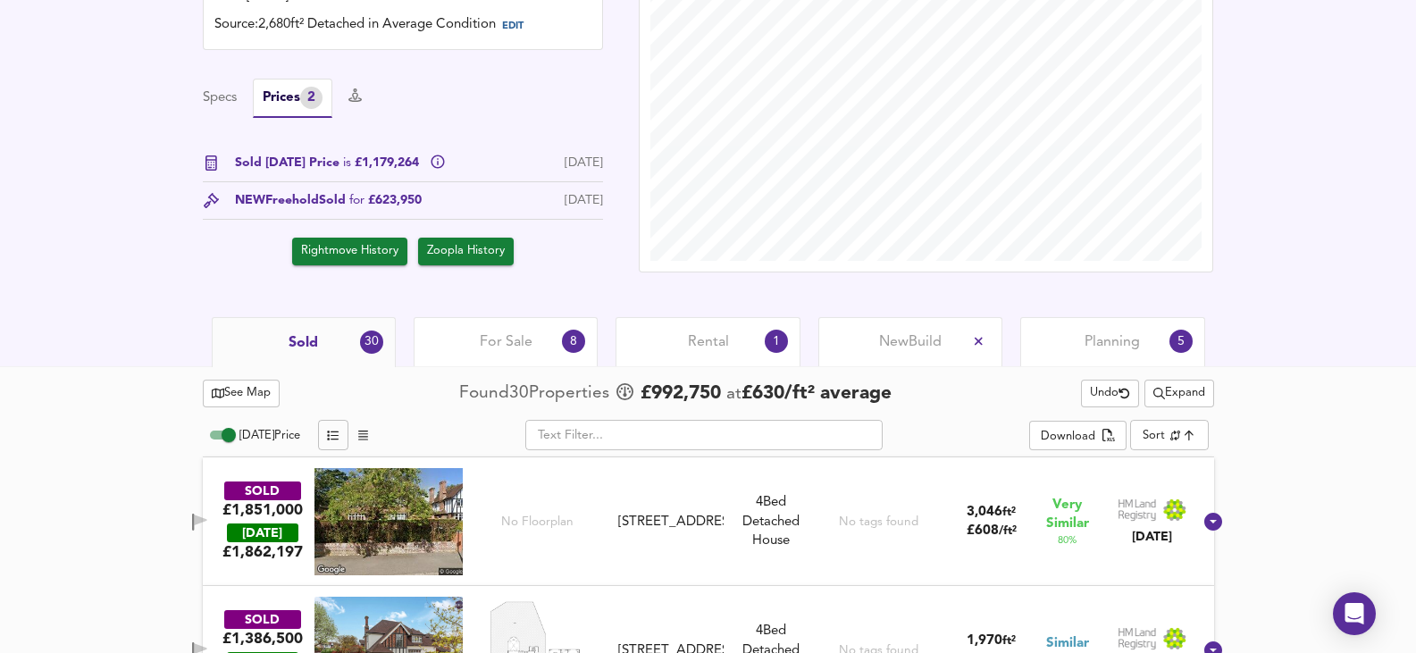
scroll to position [625, 0]
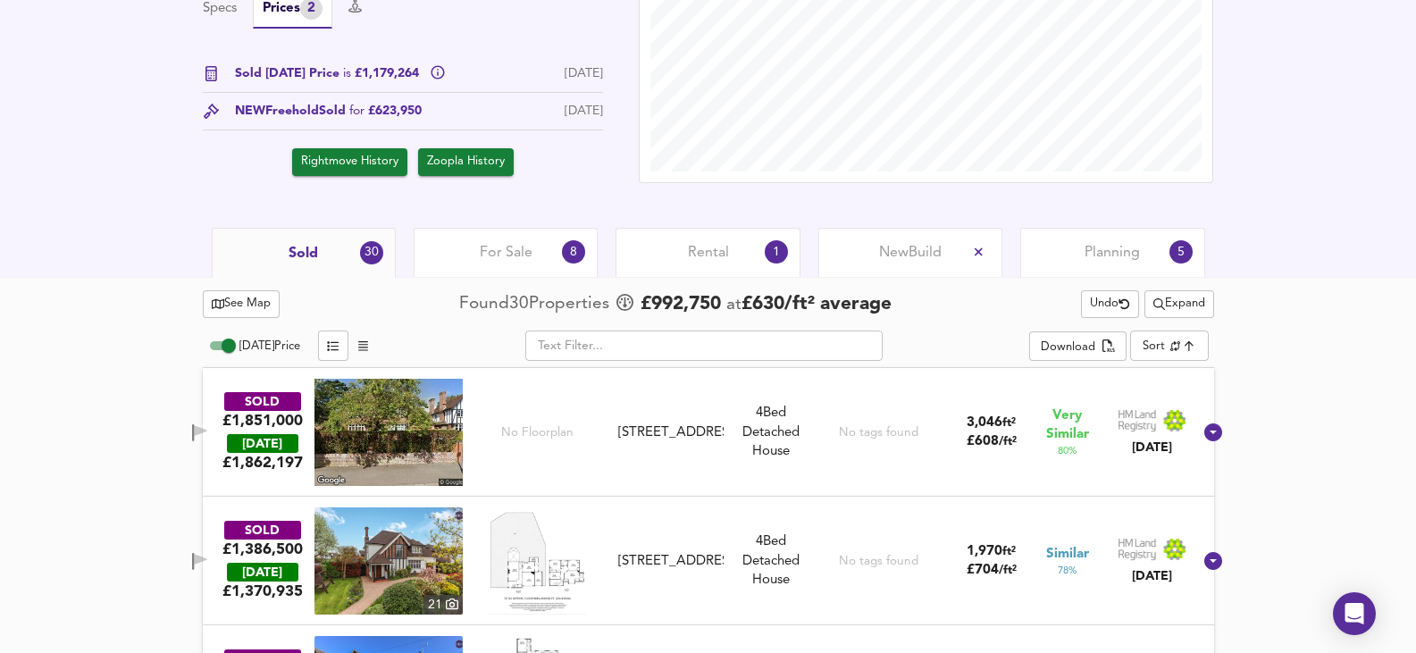
click at [444, 244] on div "For Sale 8" at bounding box center [506, 252] width 184 height 49
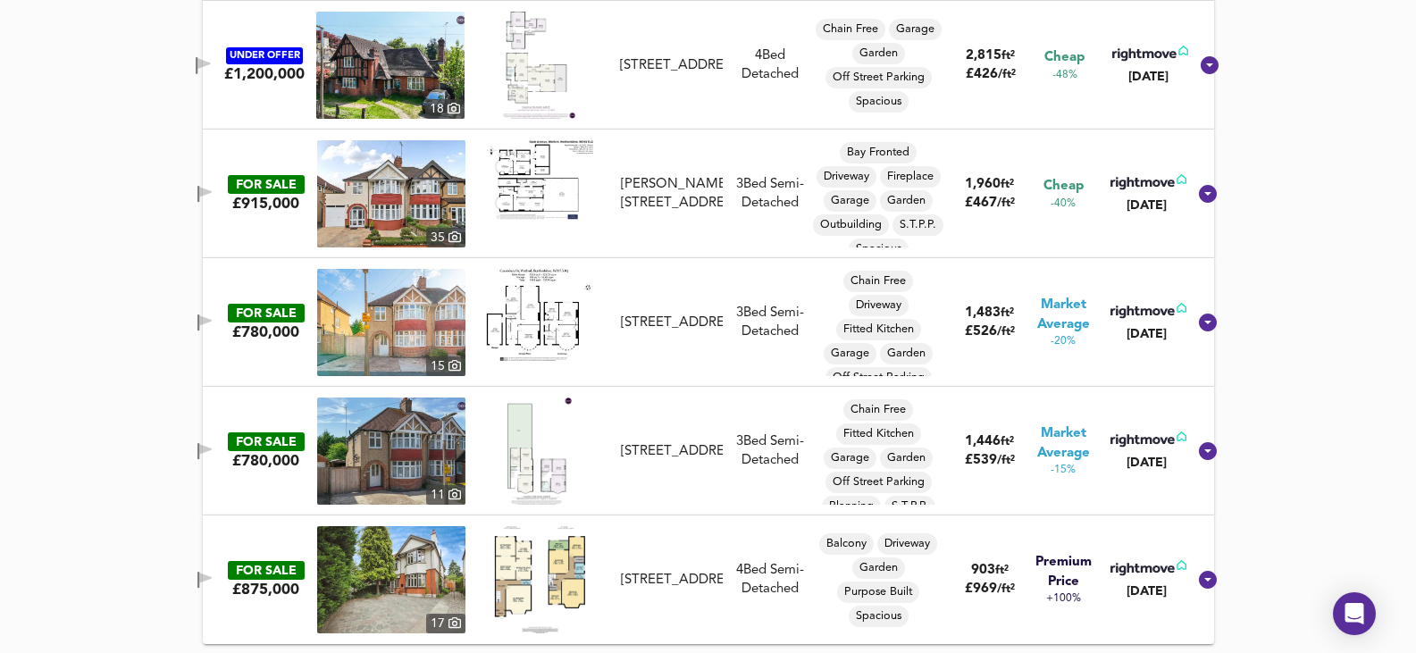
scroll to position [753, 0]
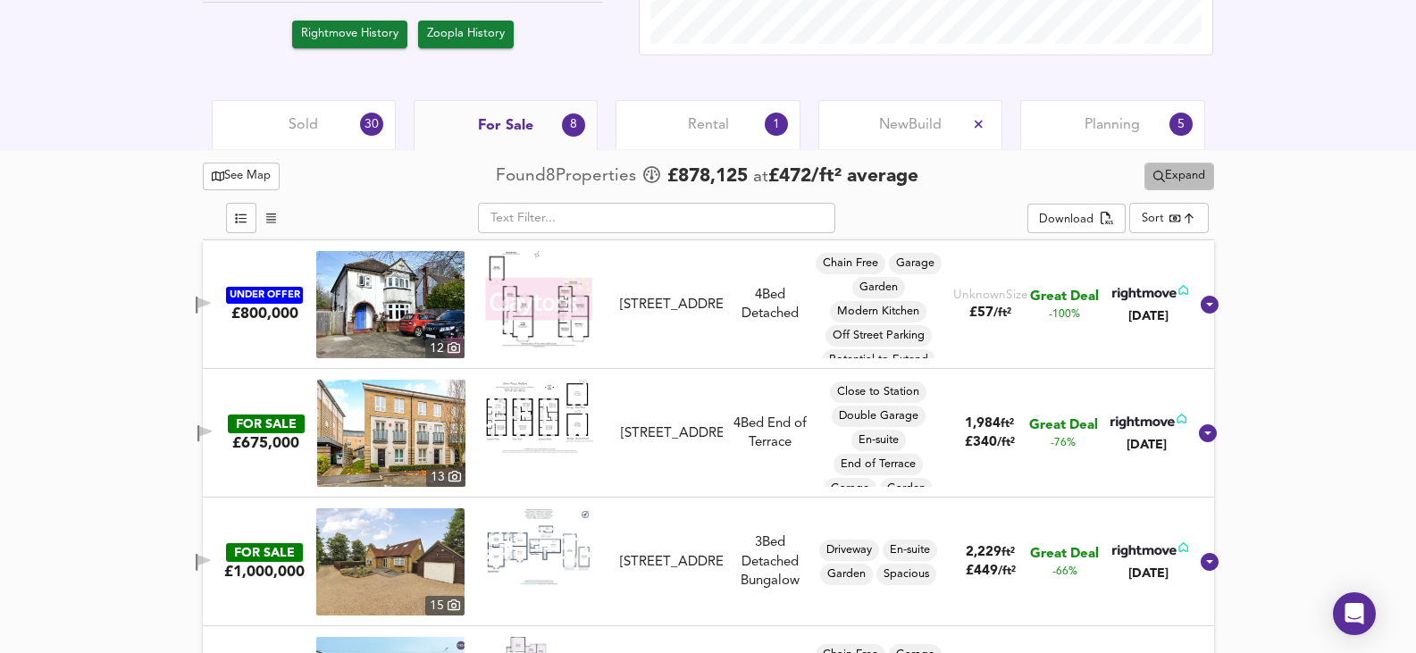
click at [1175, 171] on span "Expand" at bounding box center [1179, 176] width 52 height 21
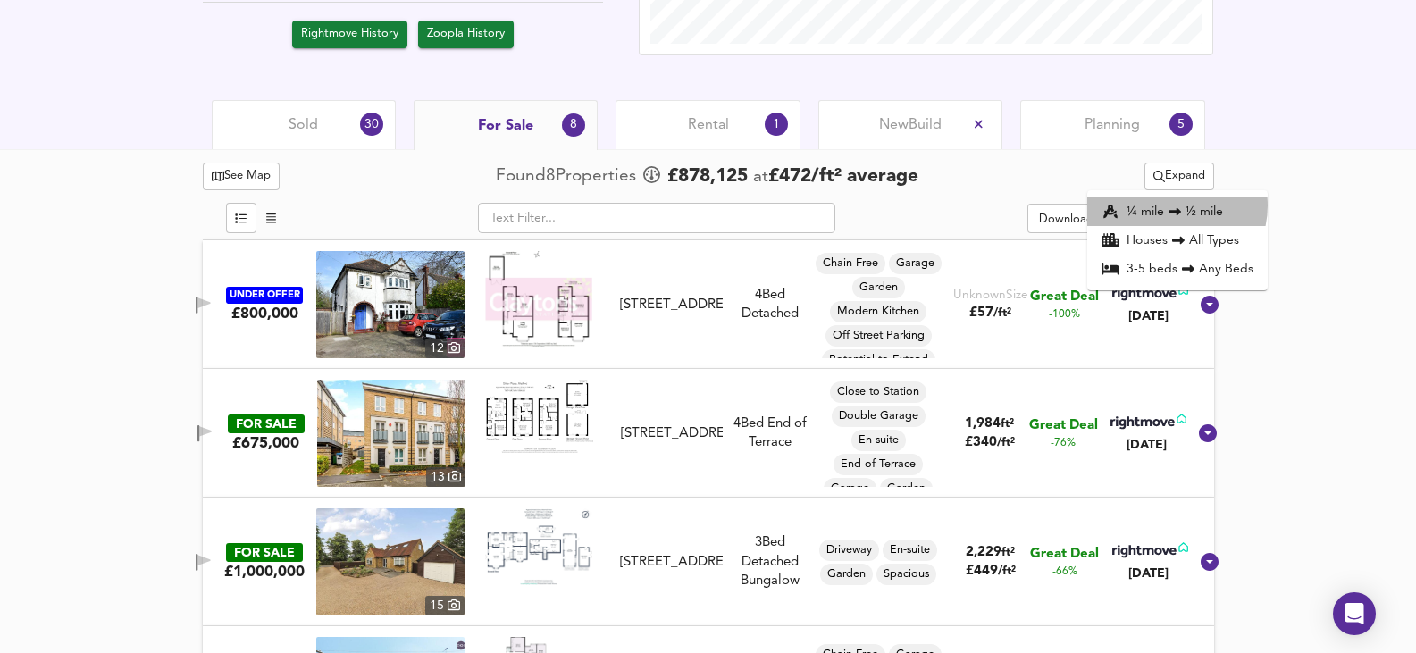
click at [1172, 205] on icon at bounding box center [1174, 211] width 21 height 13
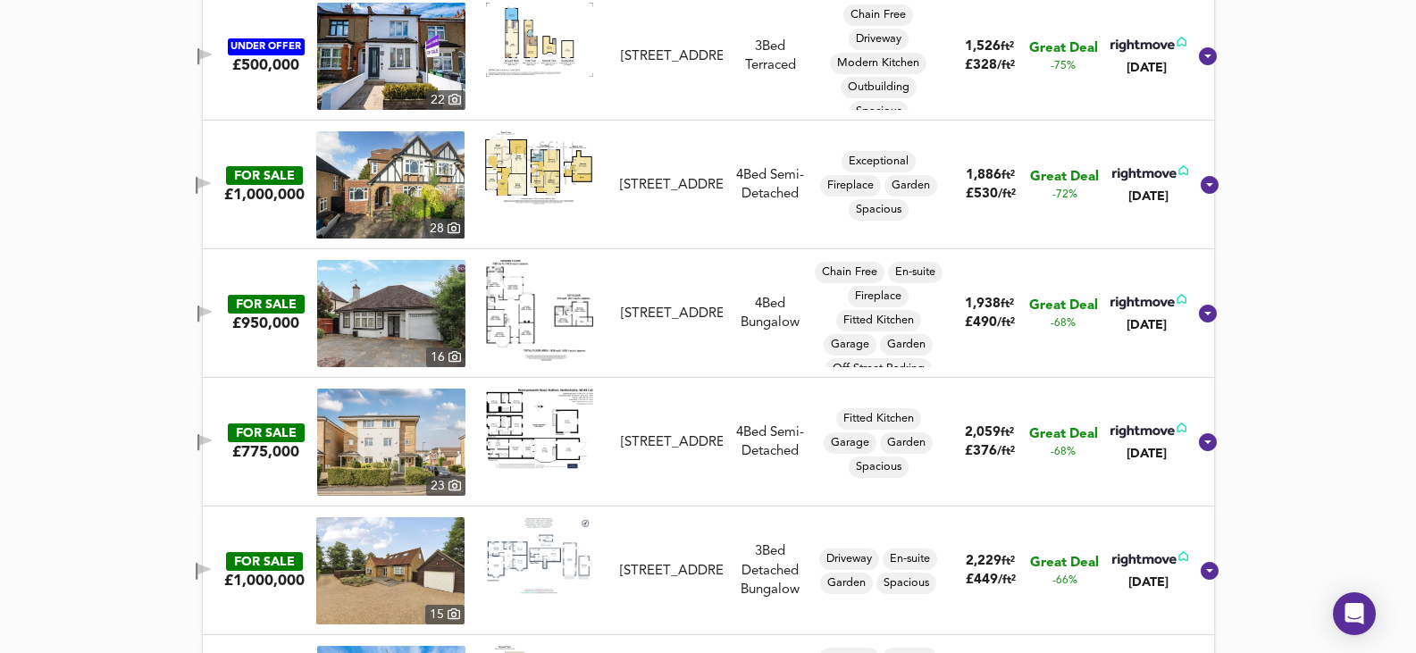
scroll to position [1557, 0]
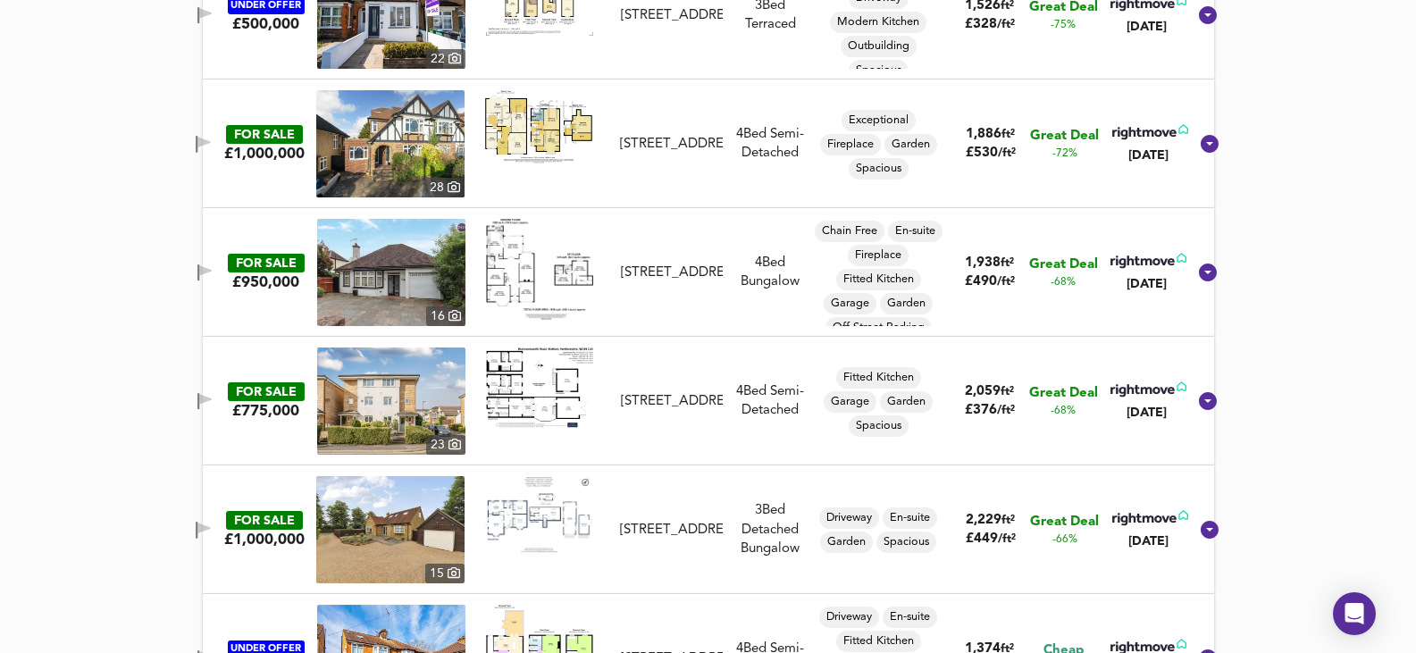
click at [377, 405] on img at bounding box center [391, 401] width 148 height 107
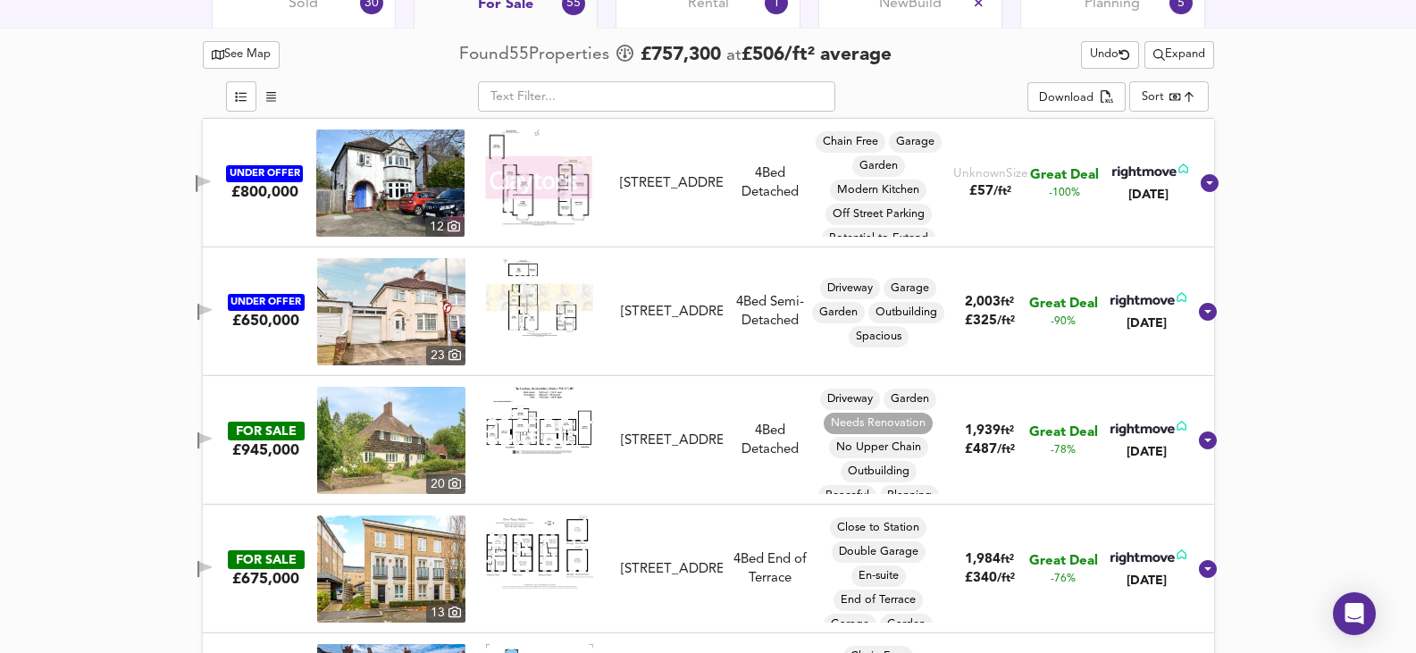
scroll to position [842, 0]
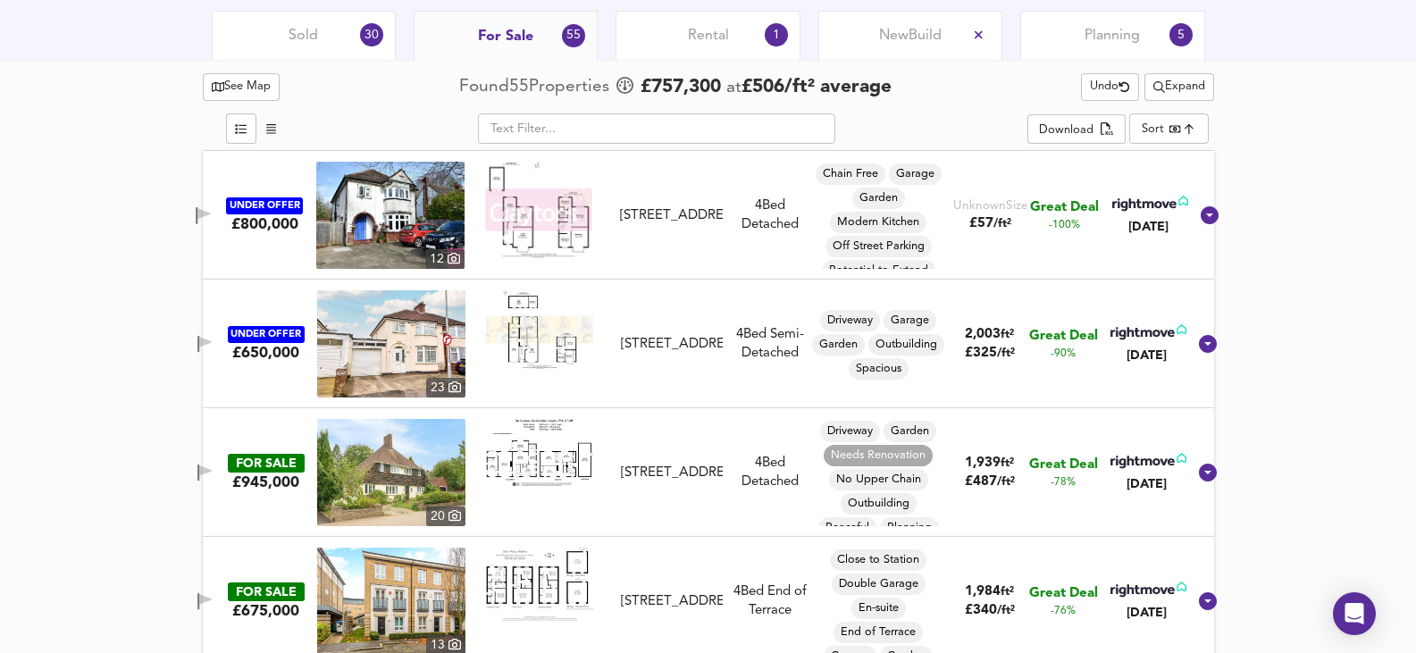
click at [348, 35] on div "Sold 30" at bounding box center [304, 35] width 184 height 49
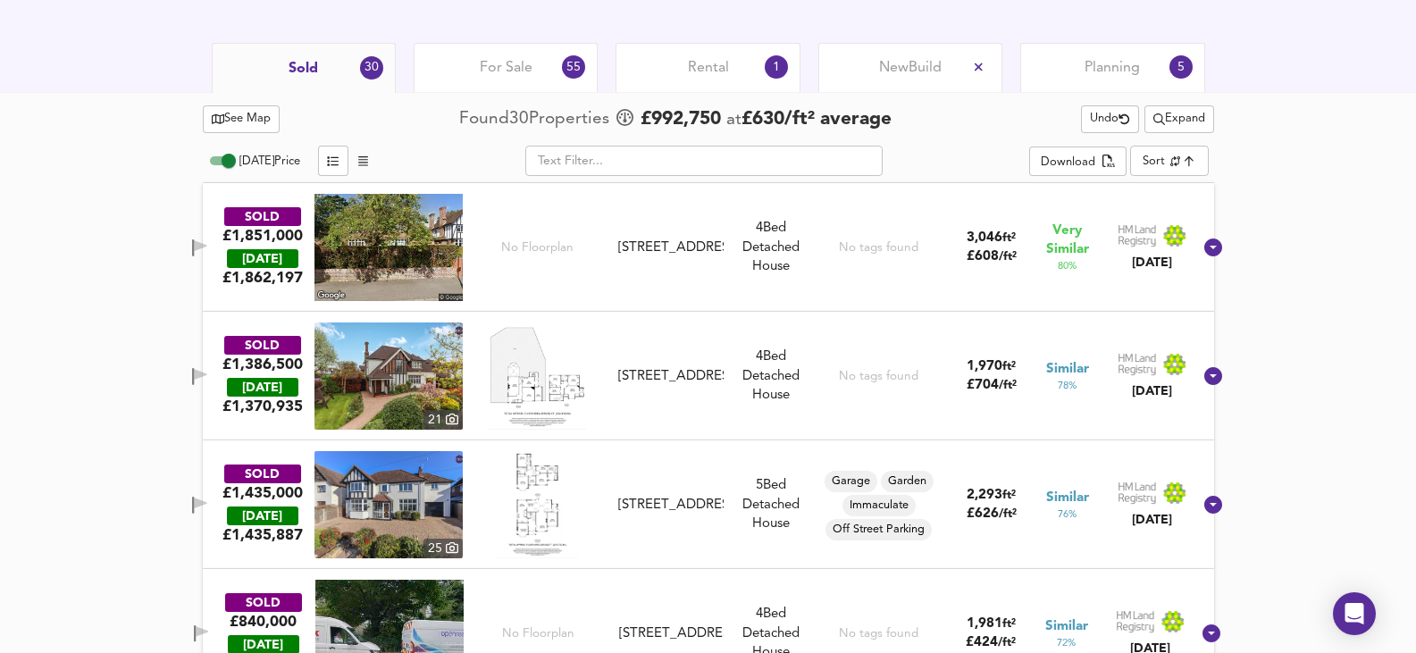
scroll to position [842, 0]
